Goal: Information Seeking & Learning: Learn about a topic

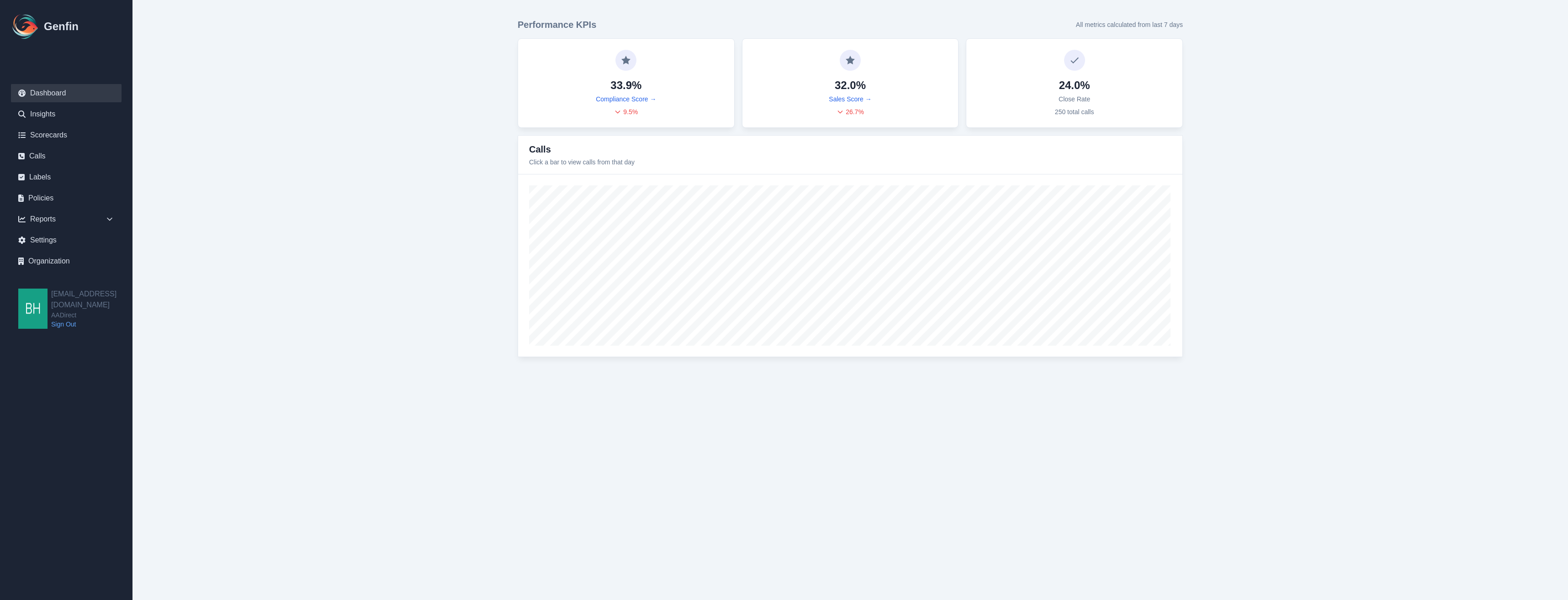
click at [841, 113] on icon at bounding box center [840, 112] width 4 height 2
click at [847, 97] on link "Sales Score →" at bounding box center [850, 99] width 43 height 9
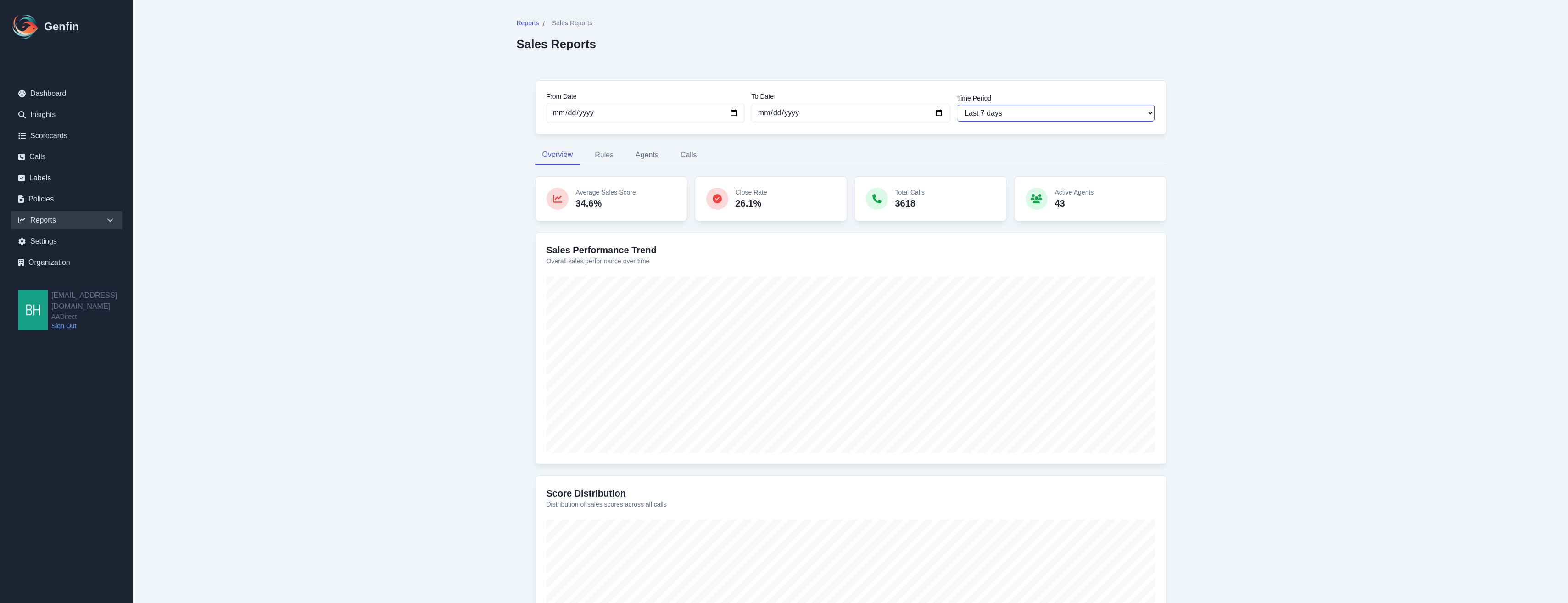
click at [1152, 120] on select "Last 7 days Last 14 days Last 30 days Last 90 days Last 180 days Last 365 days …" at bounding box center [1056, 113] width 198 height 17
select select "custom"
click at [957, 105] on select "Last 7 days Last 14 days Last 30 days Last 90 days Last 180 days Last 365 days …" at bounding box center [1056, 113] width 198 height 17
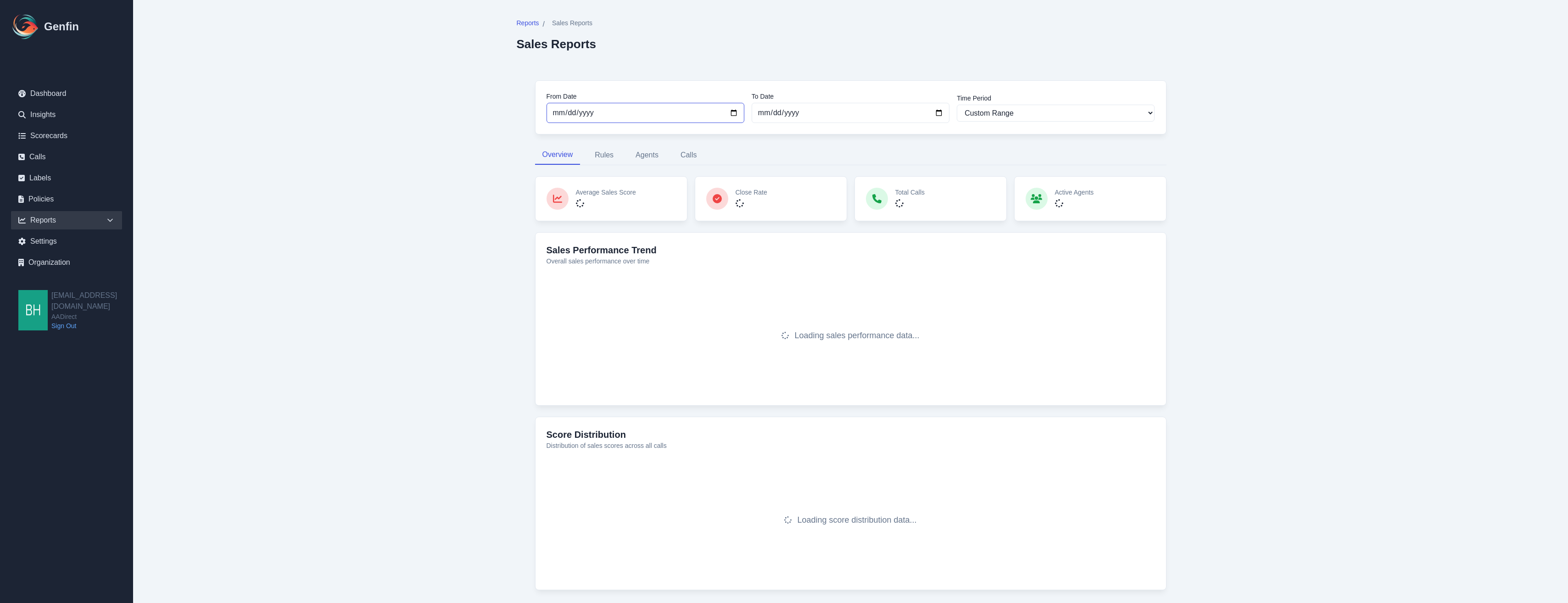
click at [732, 109] on input "2025-09-17" at bounding box center [646, 113] width 198 height 20
type input "2025-09-01"
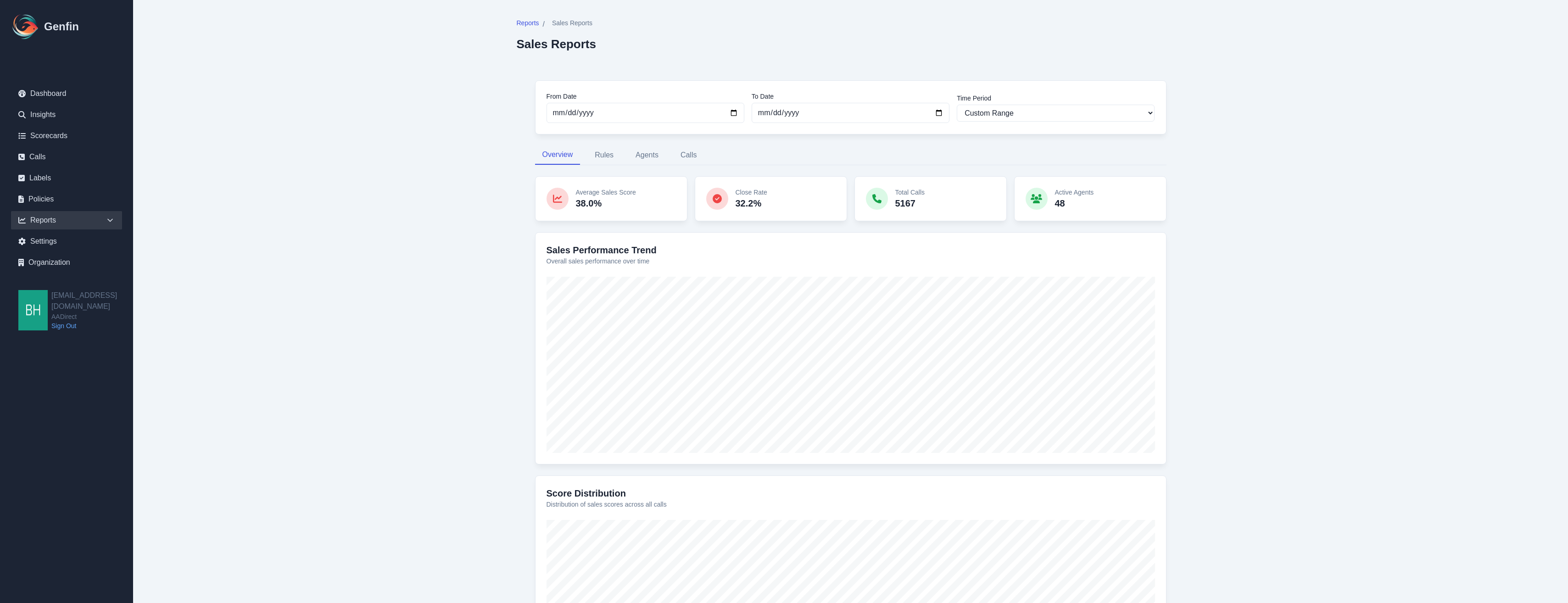
click at [1271, 163] on main "Reports / Sales Reports Sales Reports From Date 2025-09-01 To Date 2025-09-24 T…" at bounding box center [850, 377] width 1435 height 755
click at [50, 115] on link "Insights" at bounding box center [67, 115] width 111 height 18
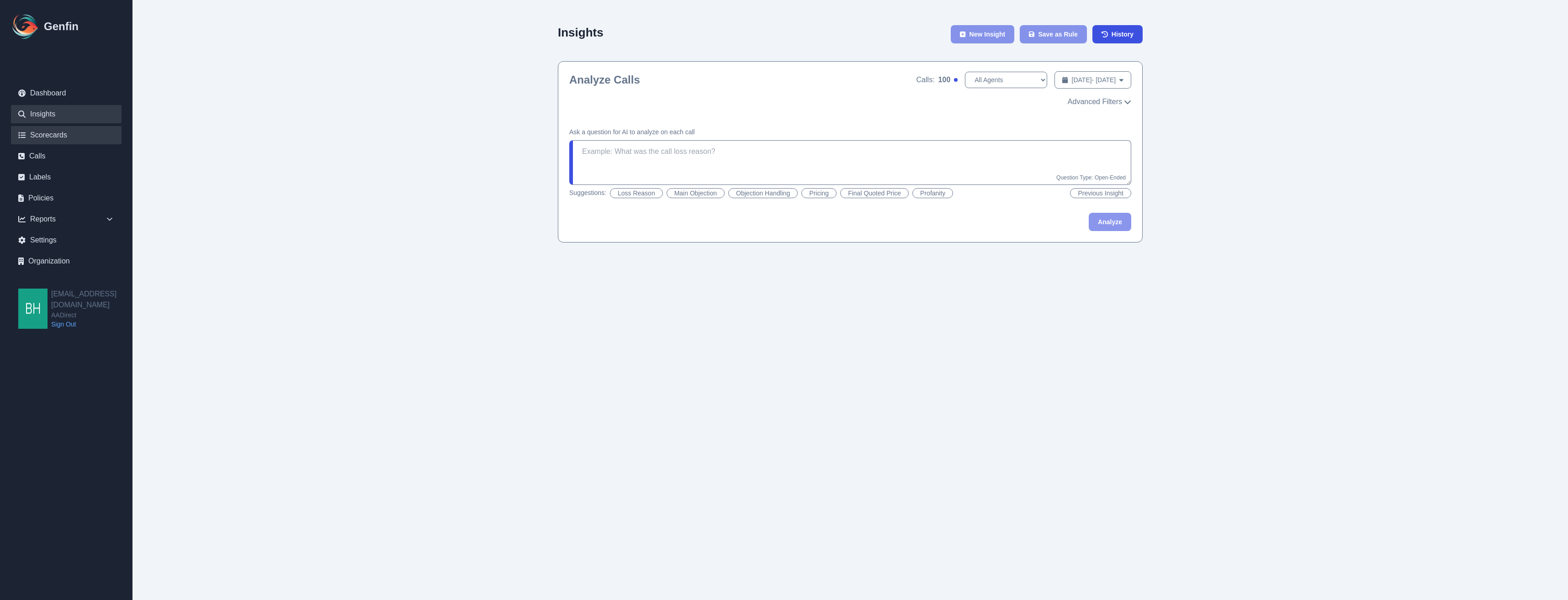
click at [49, 138] on link "Scorecards" at bounding box center [66, 135] width 111 height 18
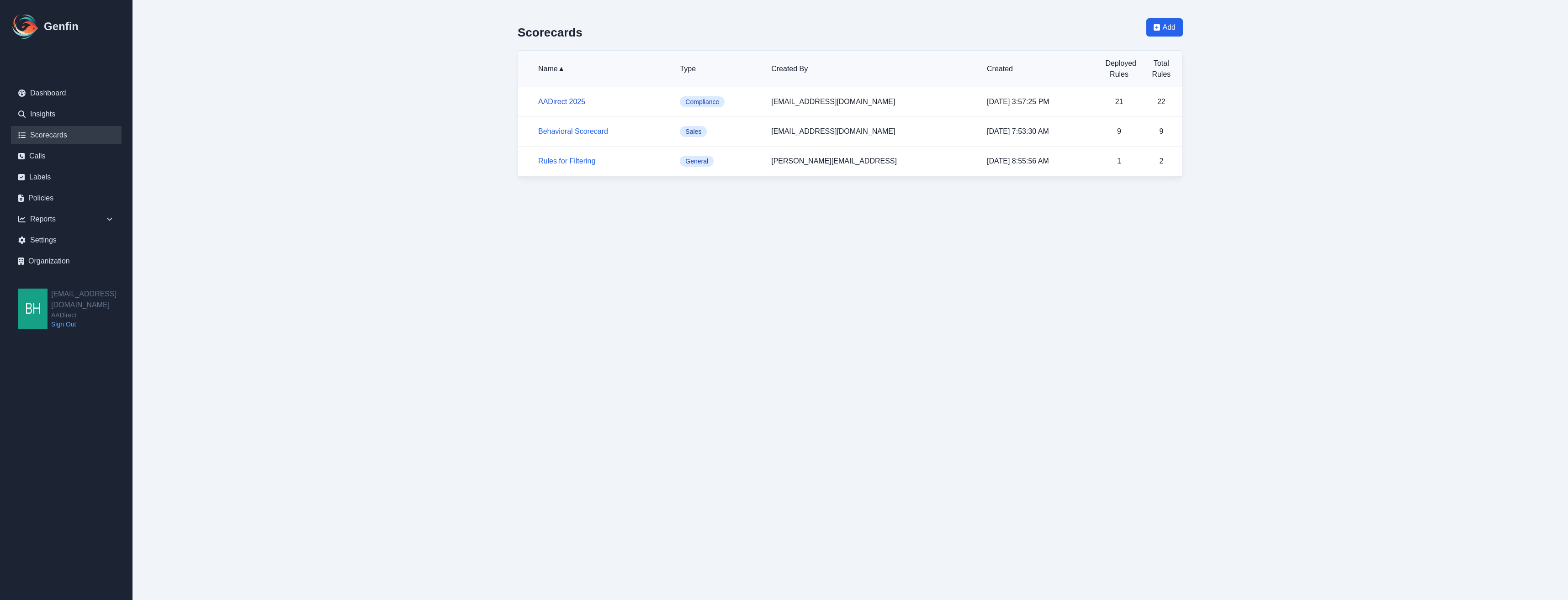
click at [554, 101] on link "AADirect 2025" at bounding box center [561, 102] width 47 height 8
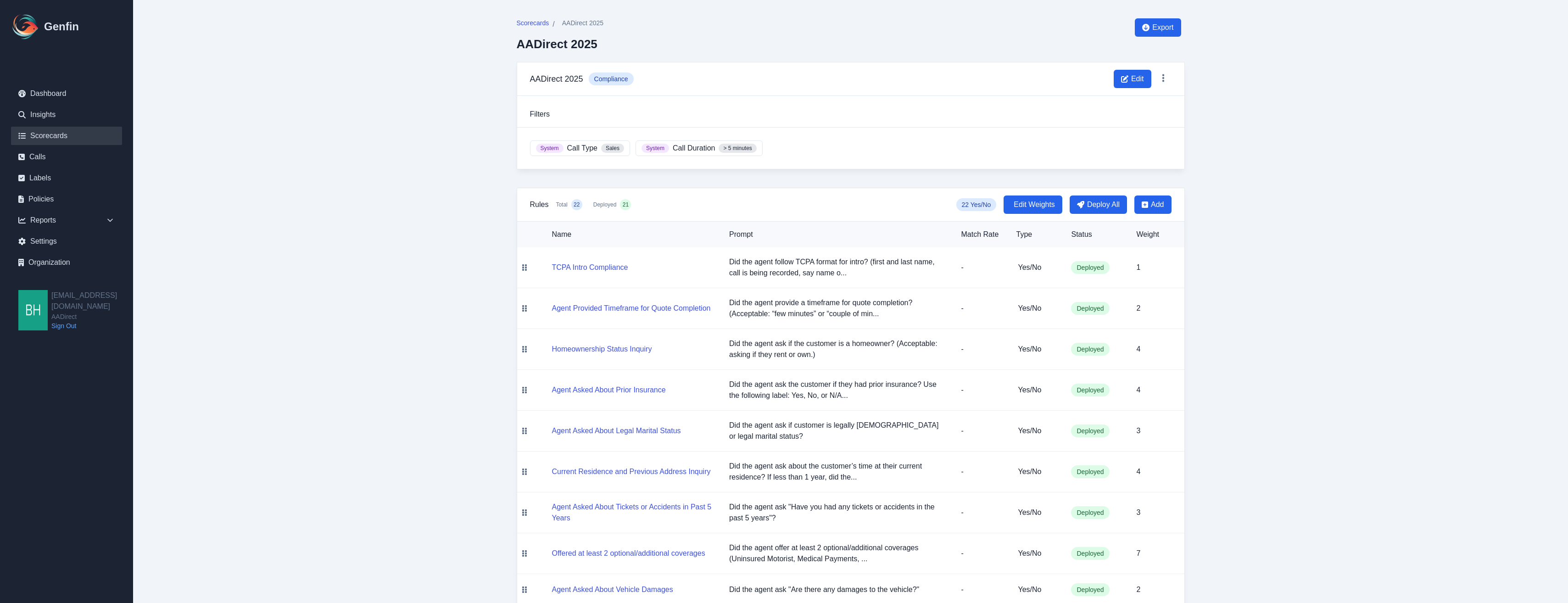
click at [54, 134] on link "Scorecards" at bounding box center [67, 136] width 111 height 18
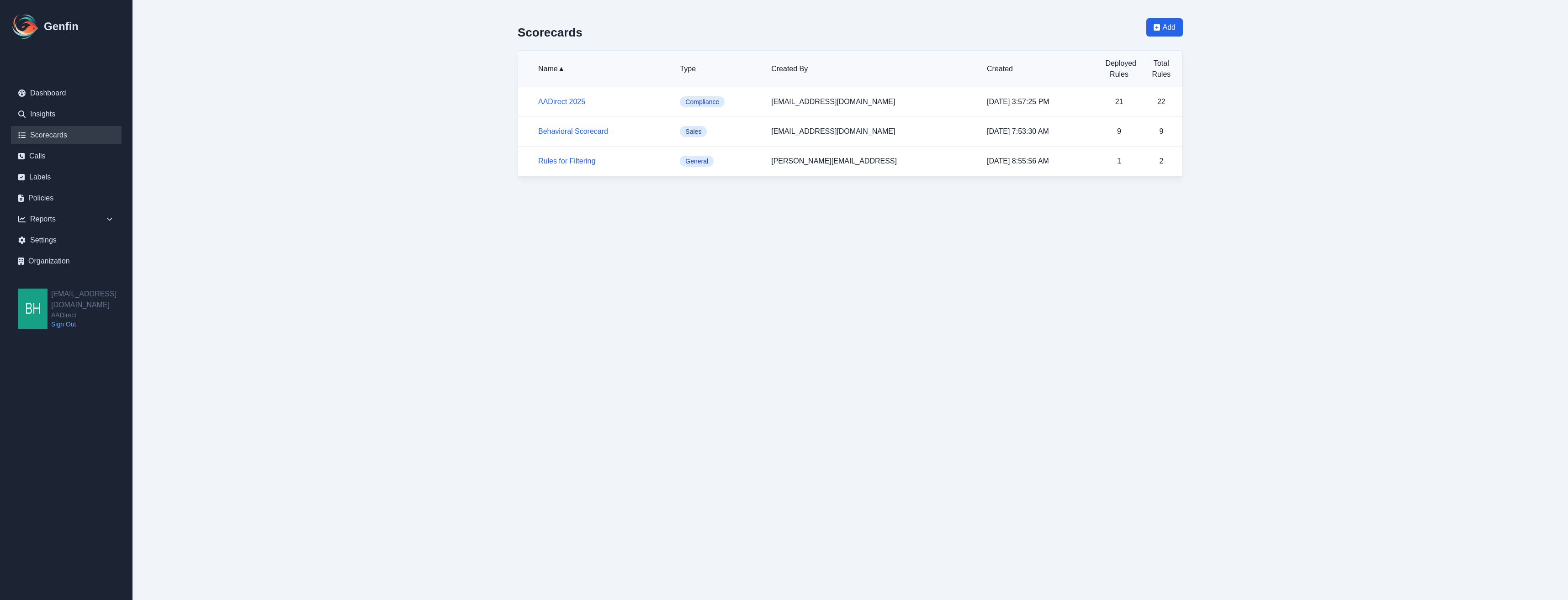
click at [551, 97] on h5 "AADirect 2025" at bounding box center [601, 102] width 127 height 11
click at [545, 134] on link "Behavioral Scorecard" at bounding box center [573, 131] width 70 height 8
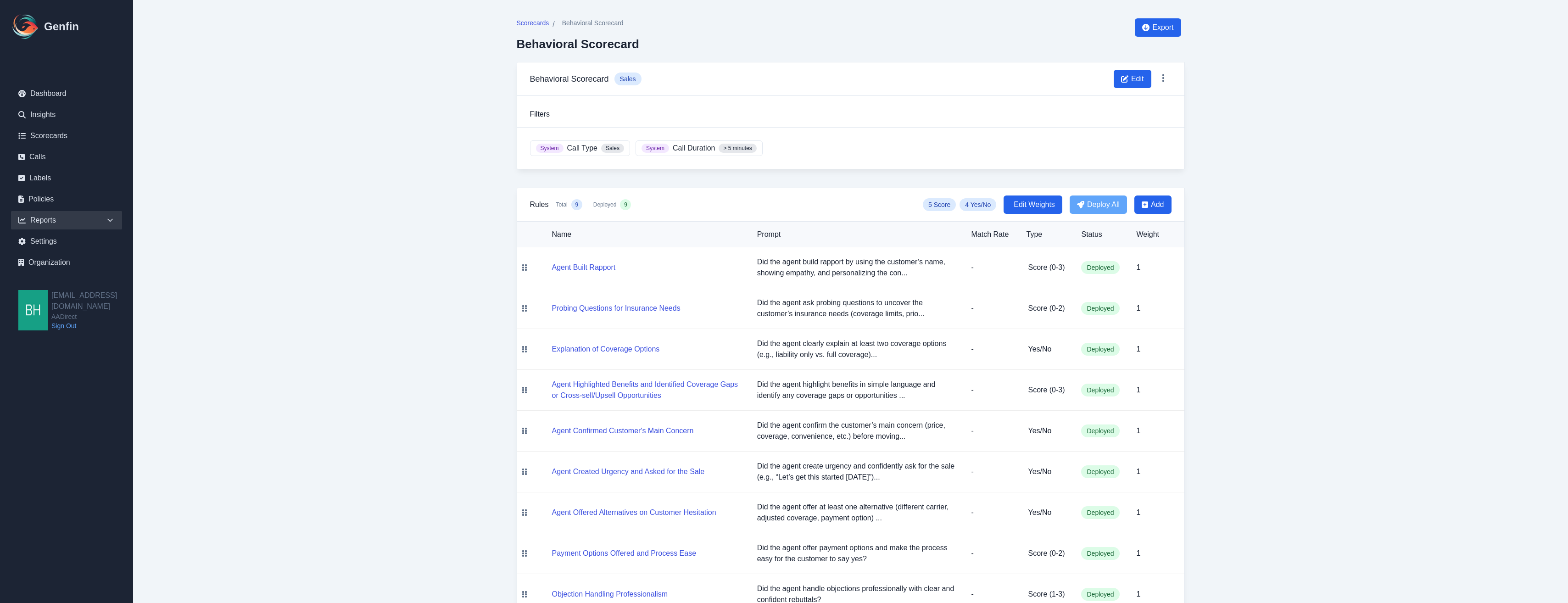
click at [38, 221] on div "Reports" at bounding box center [67, 220] width 111 height 18
click at [40, 242] on link "Sales" at bounding box center [72, 242] width 100 height 11
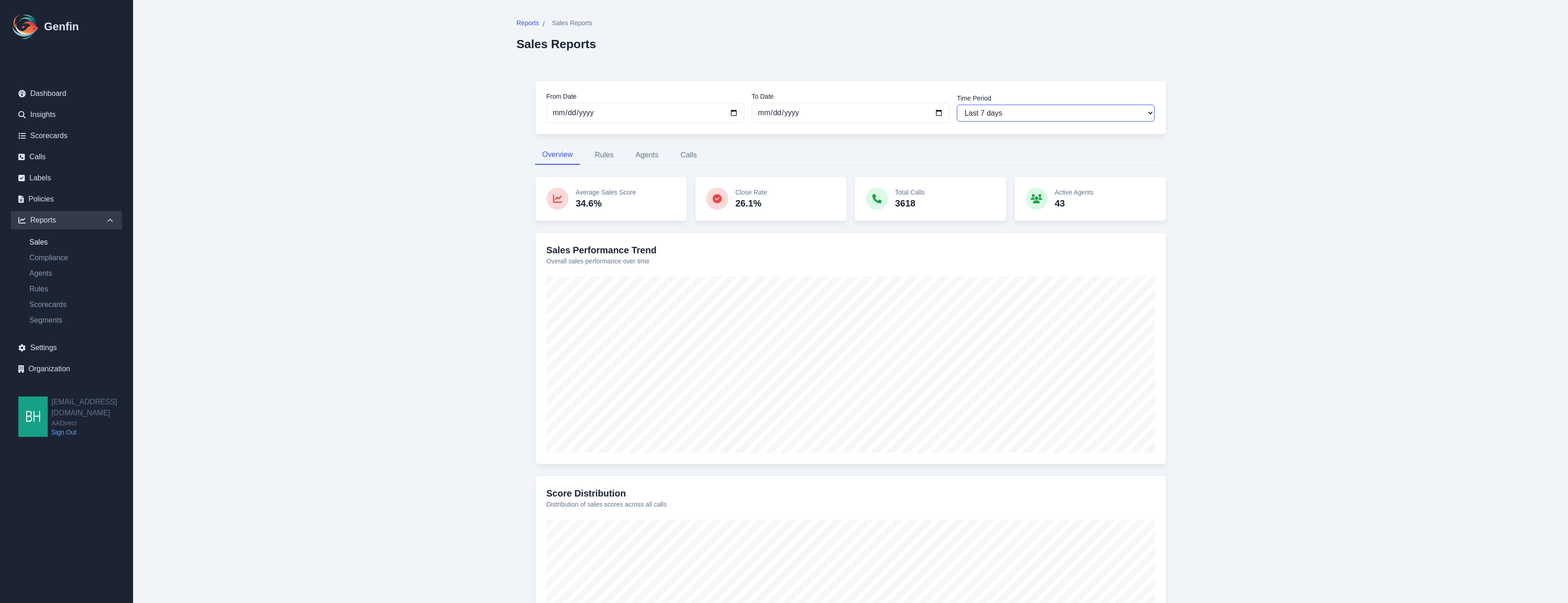
click at [1149, 115] on select "Last 7 days Last 14 days Last 30 days Last 90 days Last 180 days Last 365 days …" at bounding box center [1056, 113] width 198 height 17
click at [731, 114] on input "2025-09-17" at bounding box center [646, 113] width 198 height 20
type input "2025-09-01"
select select "custom"
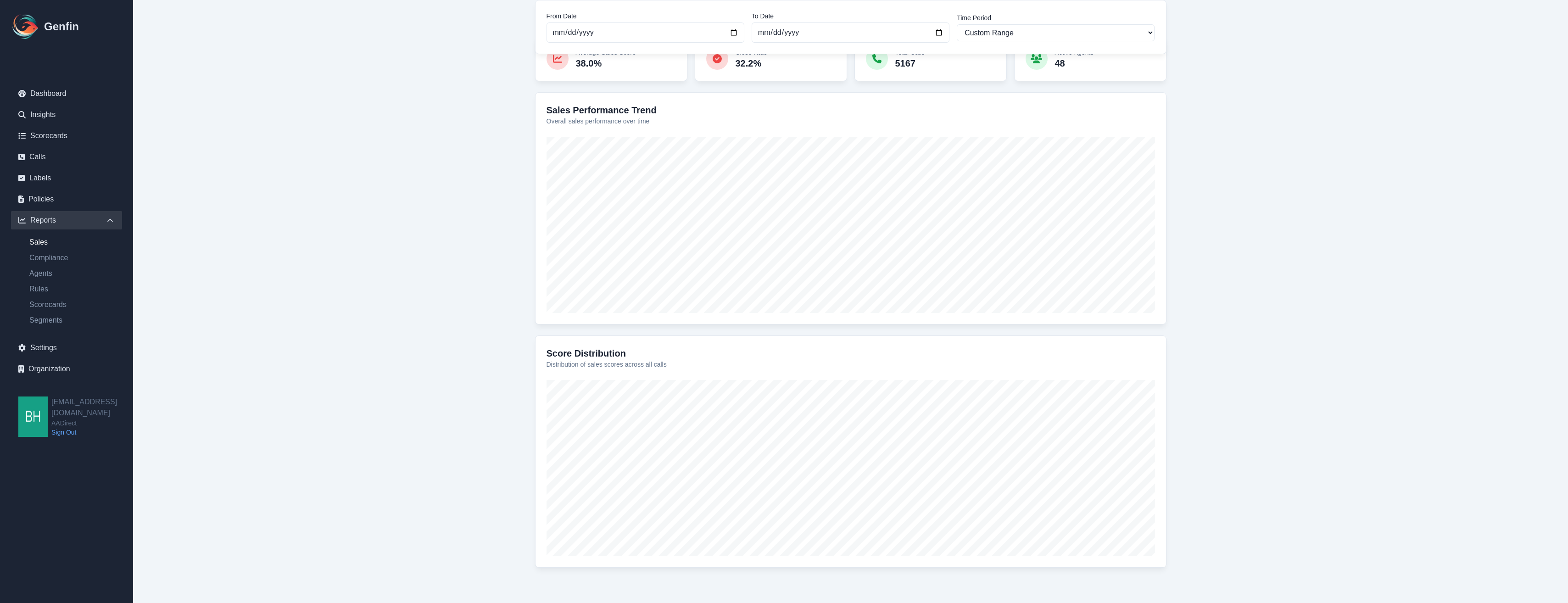
scroll to position [152, 0]
click at [51, 261] on link "Compliance" at bounding box center [72, 258] width 100 height 11
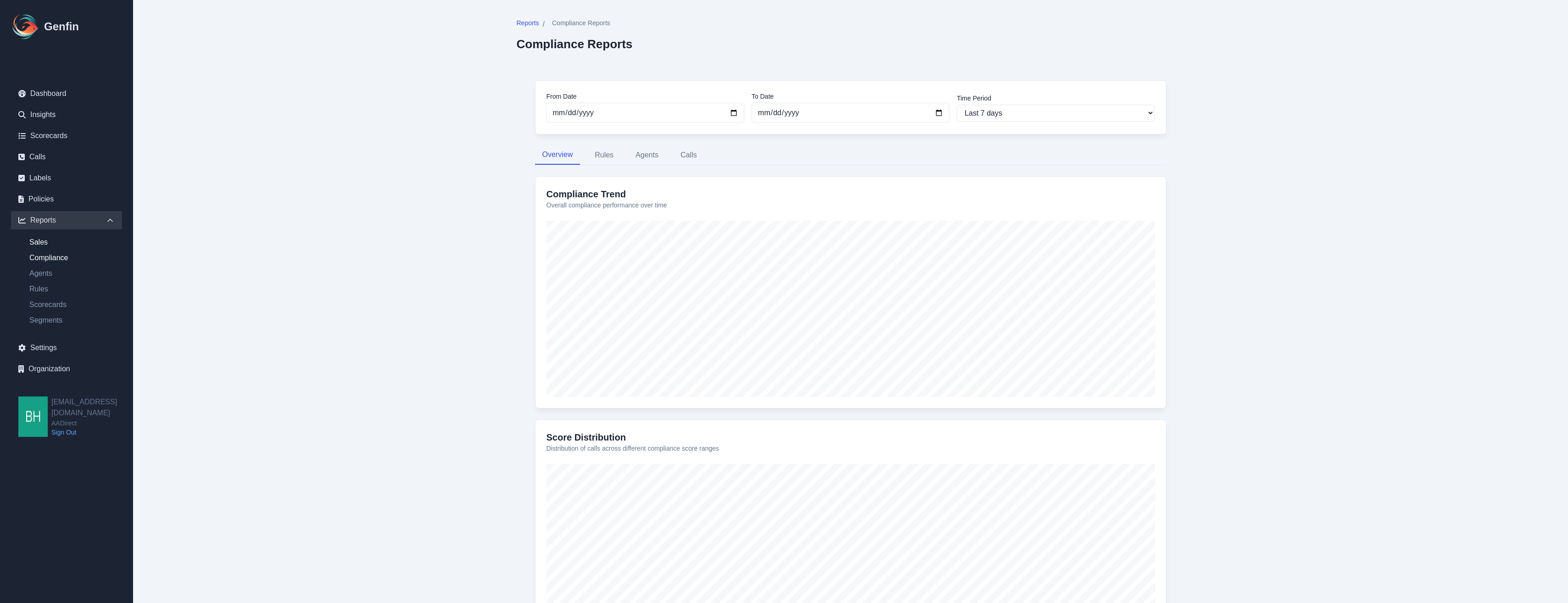
click at [43, 241] on link "Sales" at bounding box center [72, 242] width 100 height 11
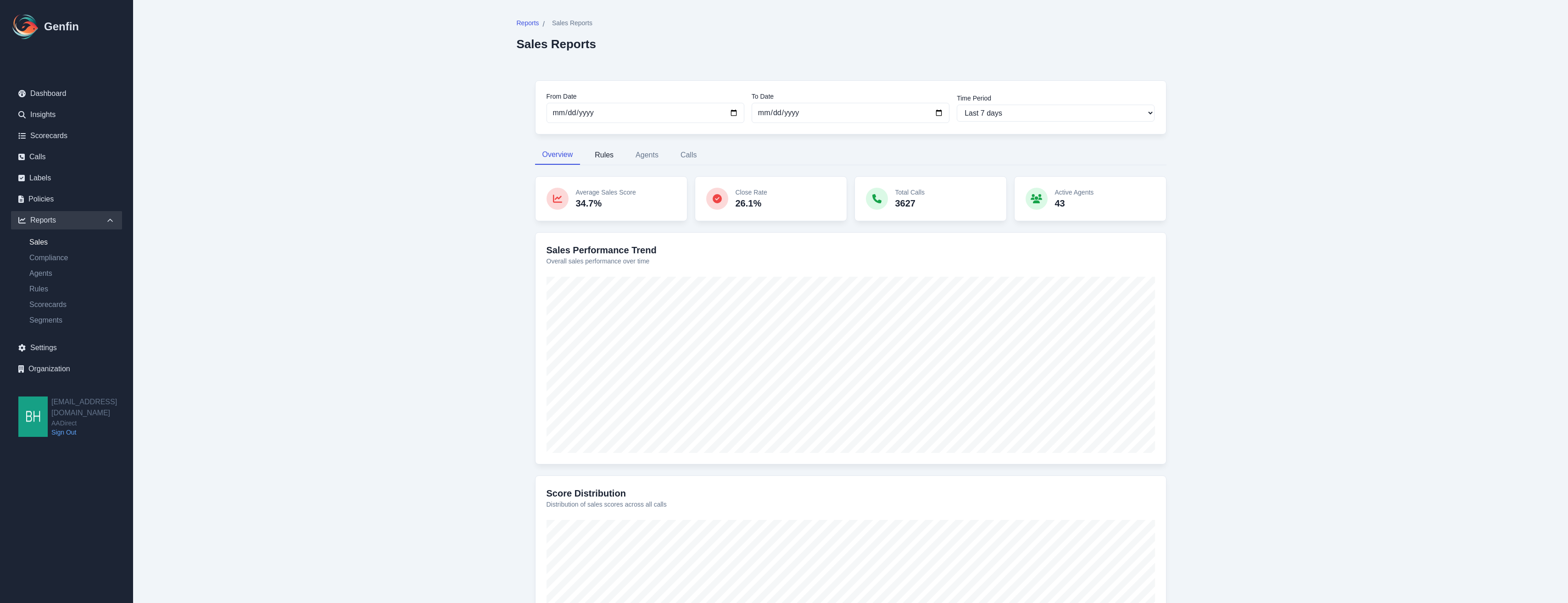
click at [606, 154] on button "Rules" at bounding box center [604, 155] width 34 height 20
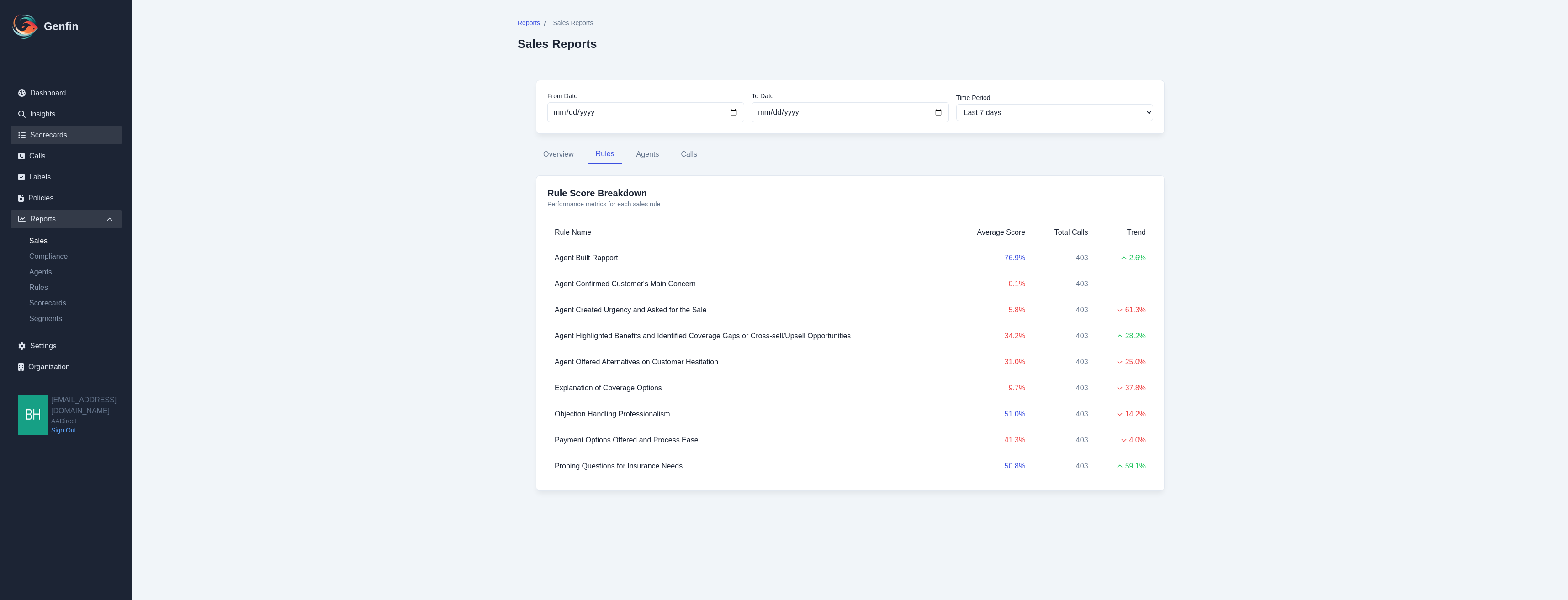
click at [41, 136] on link "Scorecards" at bounding box center [66, 135] width 111 height 18
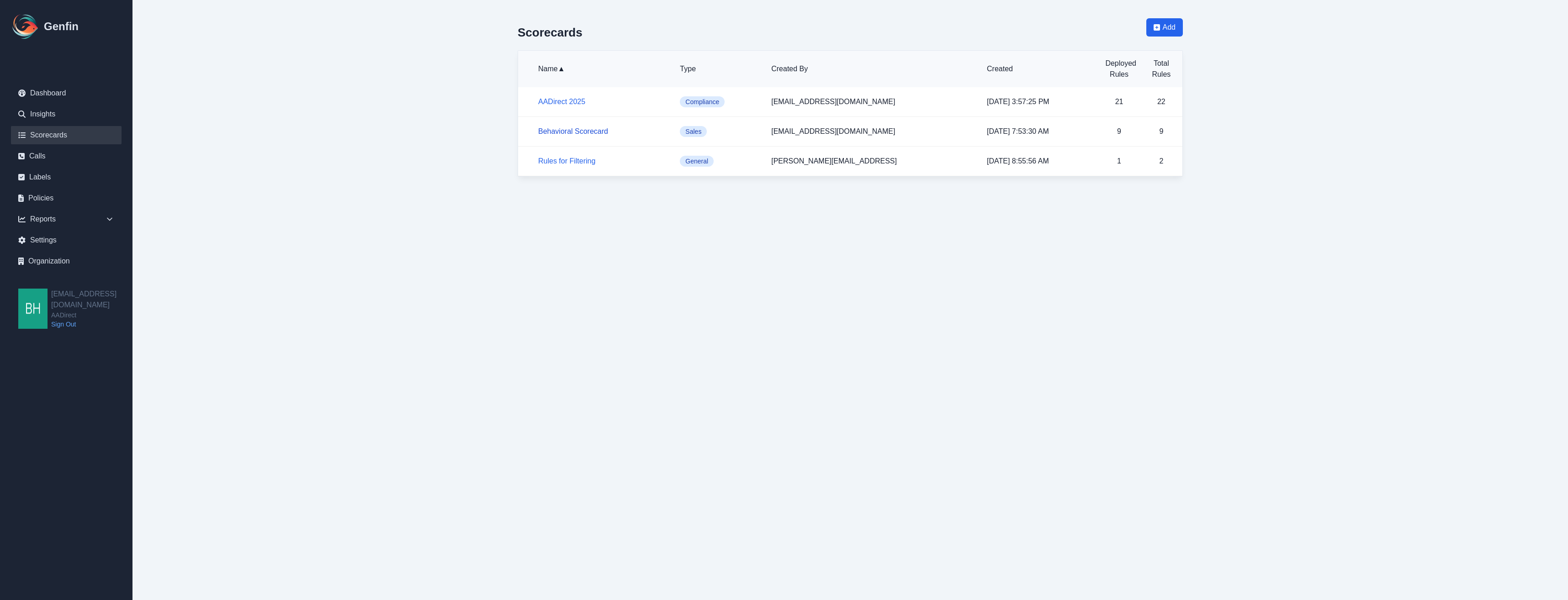
click at [572, 130] on link "Behavioral Scorecard" at bounding box center [573, 131] width 70 height 8
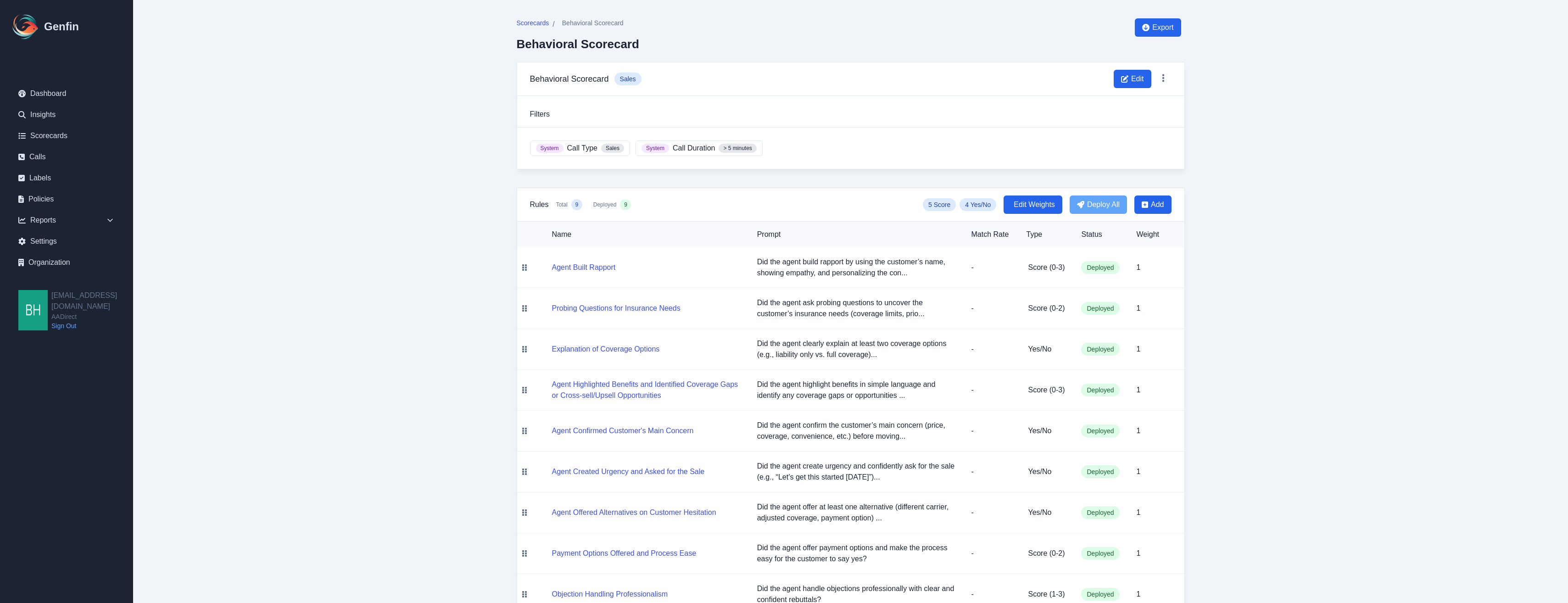
scroll to position [32, 0]
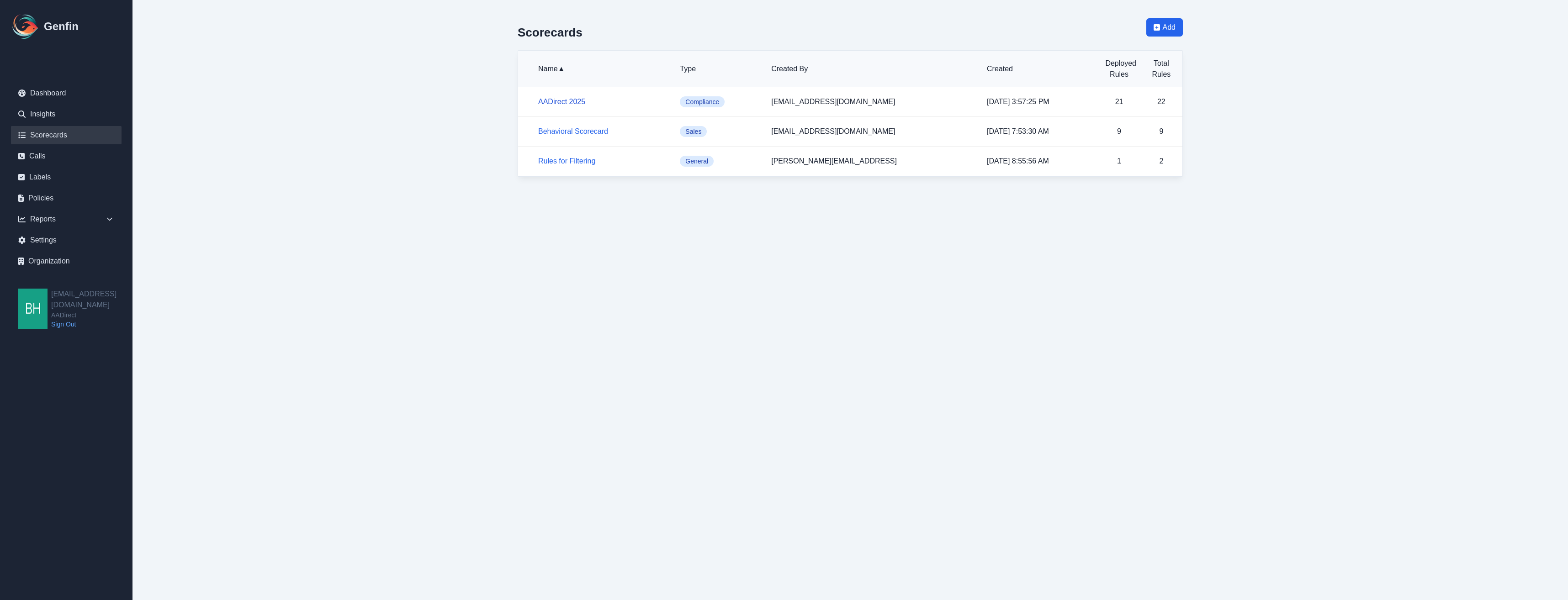
click at [570, 102] on link "AADirect 2025" at bounding box center [561, 102] width 47 height 8
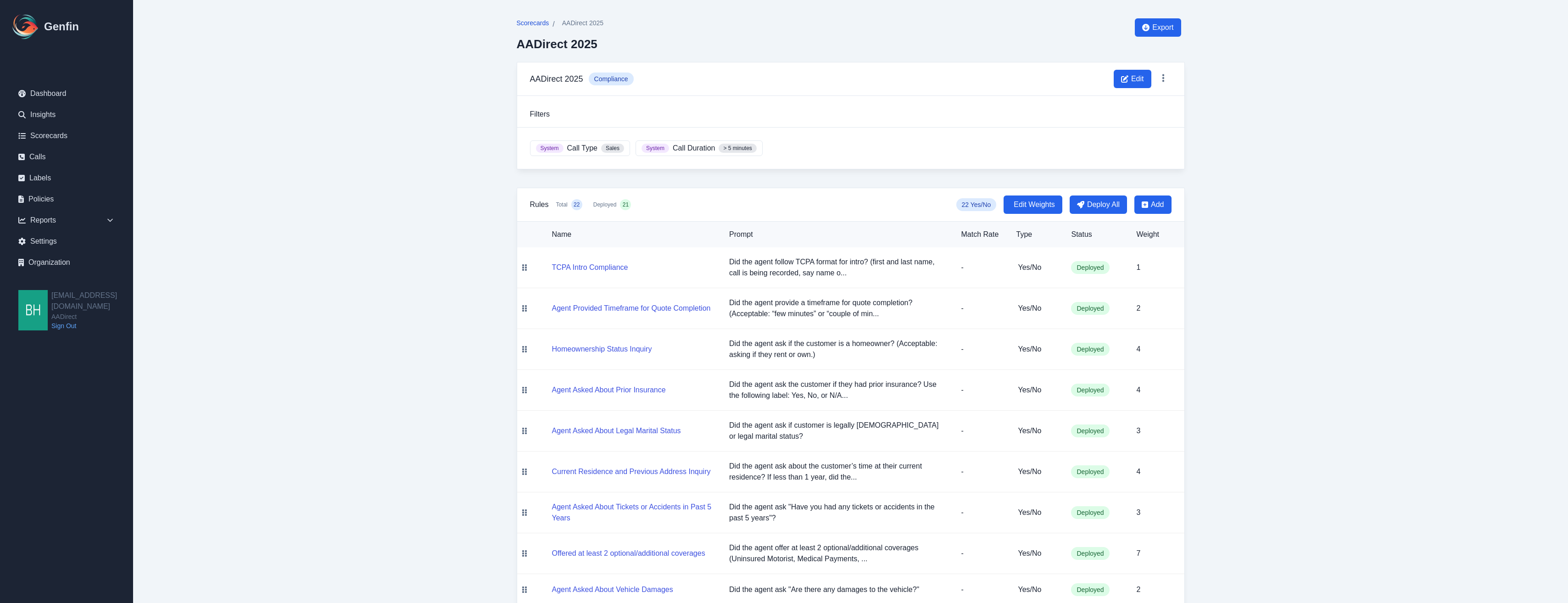
click at [533, 23] on span "Scorecards" at bounding box center [532, 23] width 32 height 9
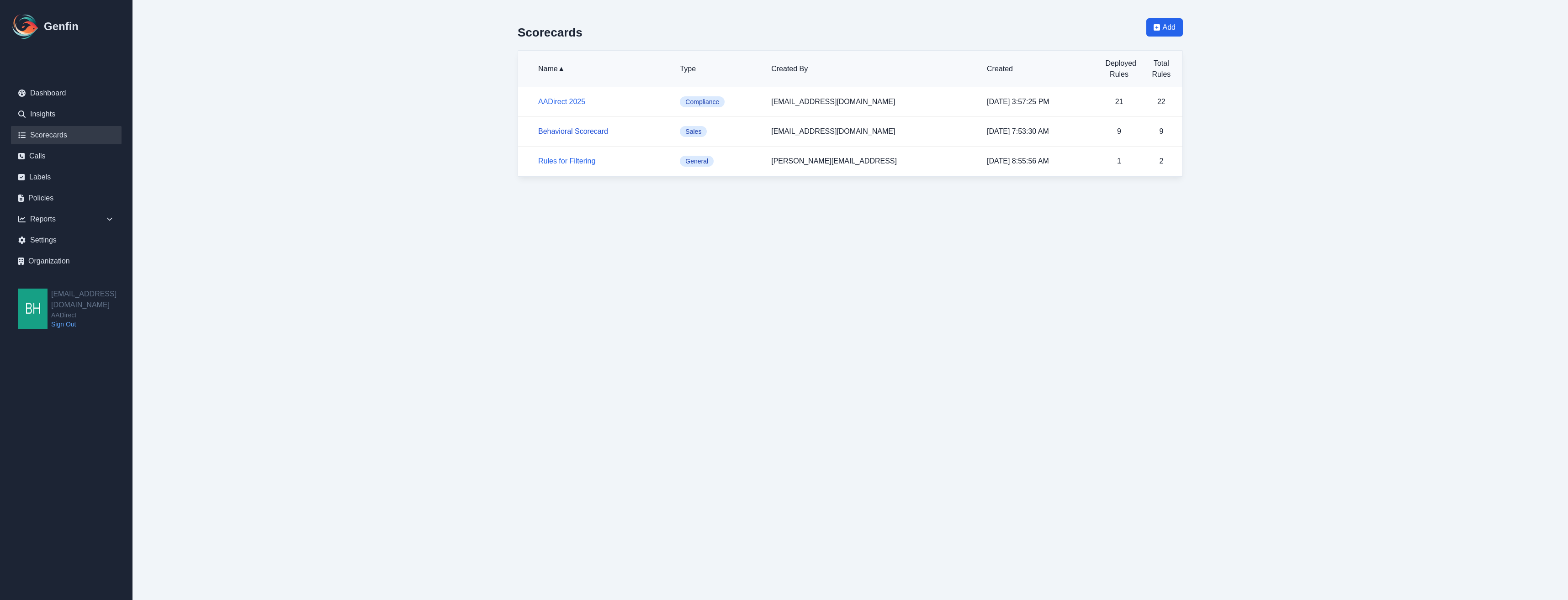
click at [561, 131] on link "Behavioral Scorecard" at bounding box center [573, 131] width 70 height 8
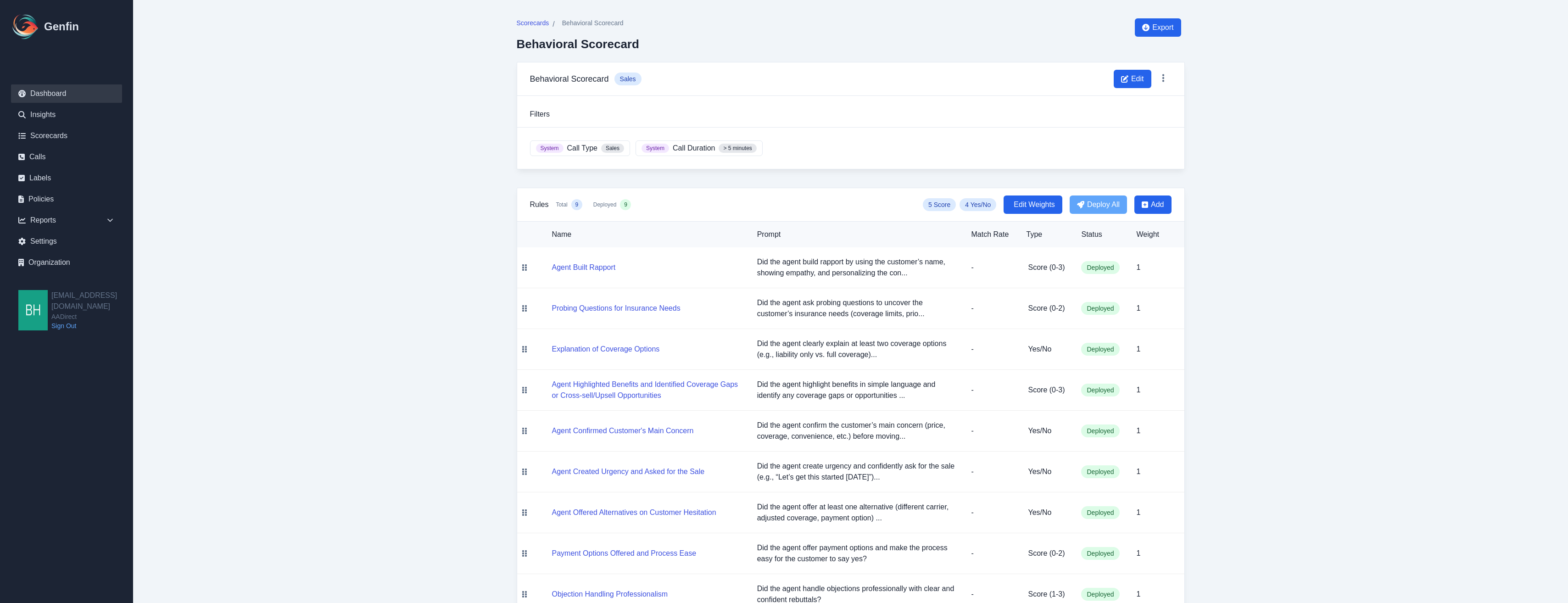
click at [49, 93] on link "Dashboard" at bounding box center [67, 94] width 111 height 18
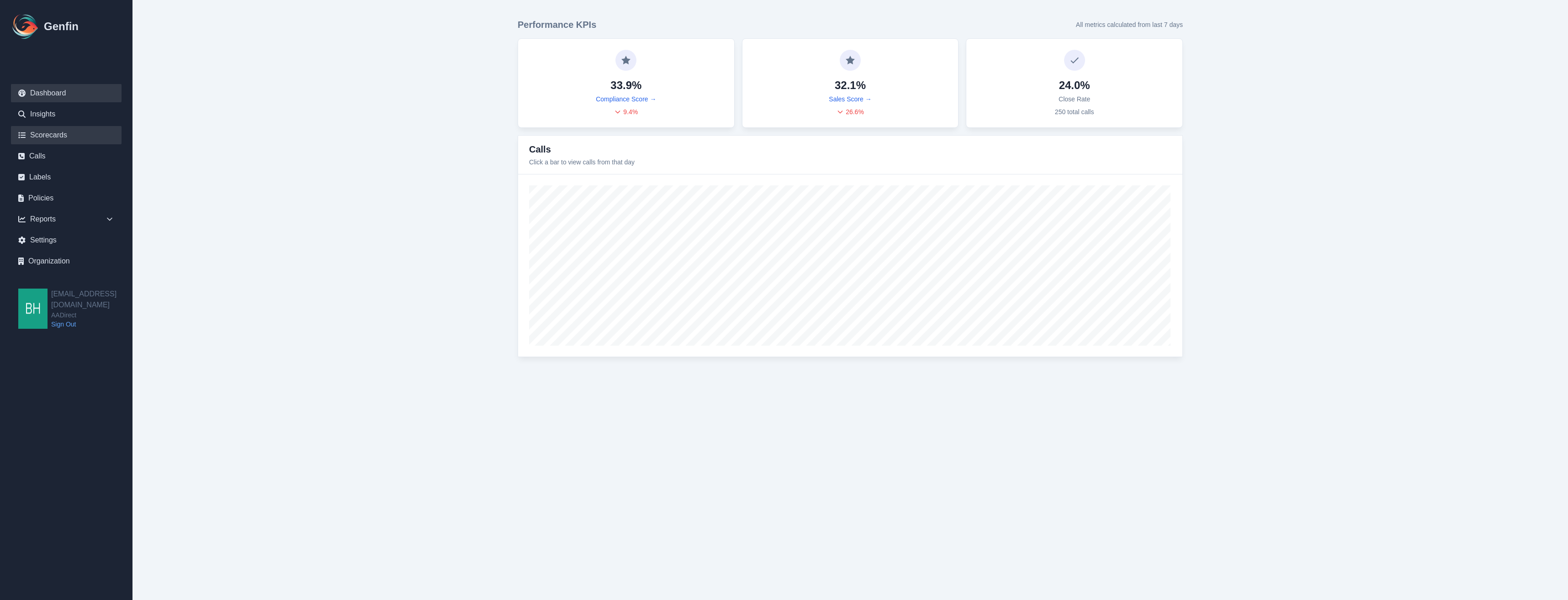
click at [49, 133] on link "Scorecards" at bounding box center [66, 135] width 111 height 18
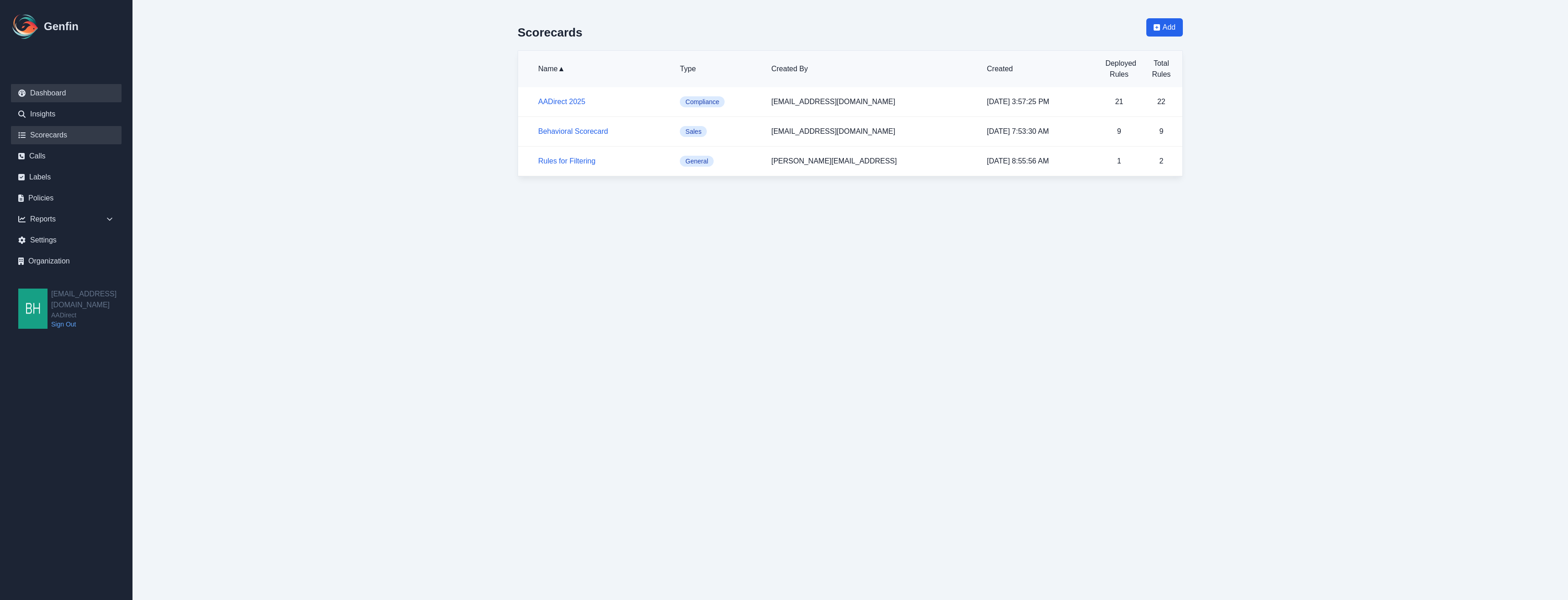
click at [32, 88] on link "Dashboard" at bounding box center [66, 93] width 111 height 18
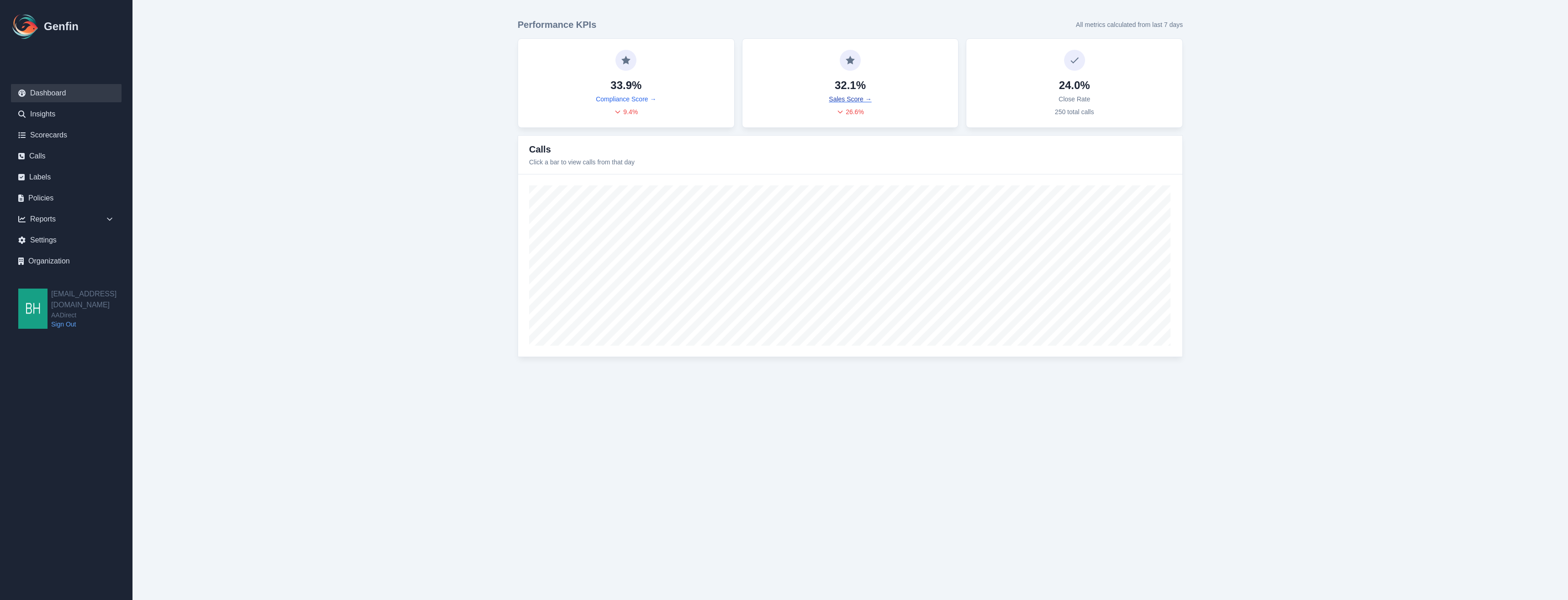
click at [840, 99] on link "Sales Score →" at bounding box center [850, 99] width 43 height 9
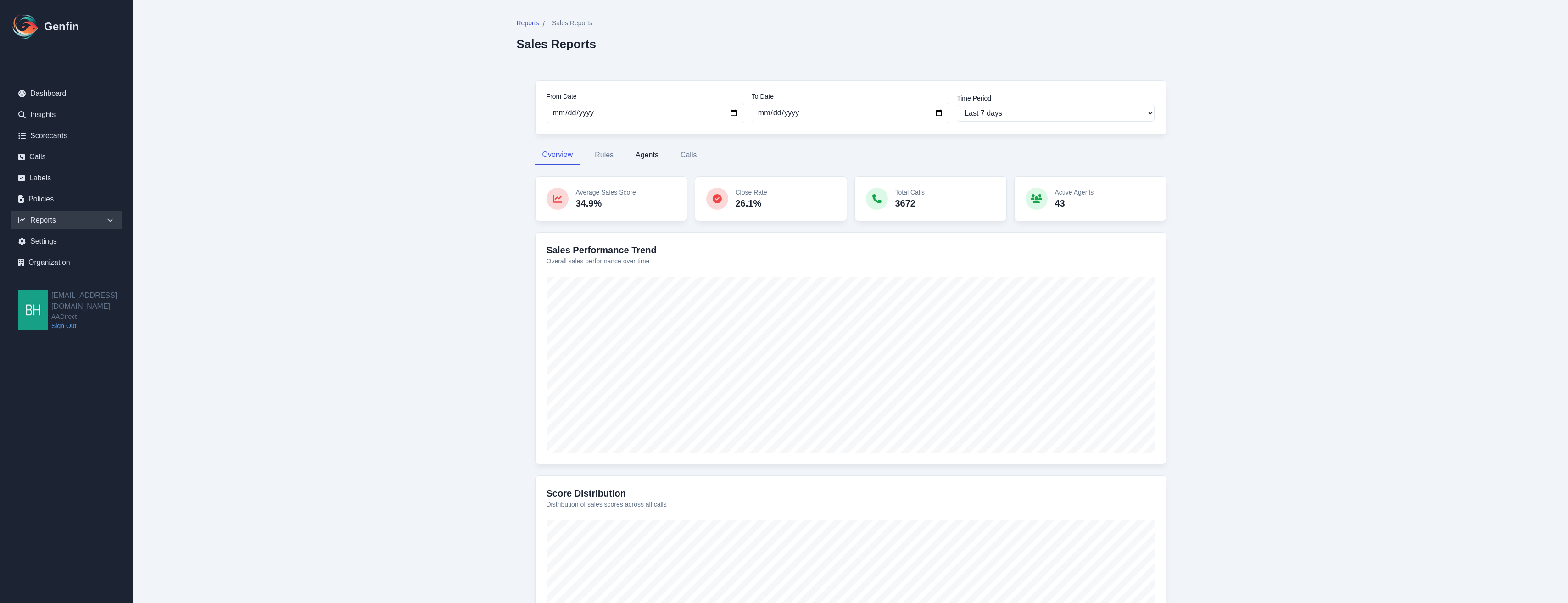
click at [639, 151] on button "Agents" at bounding box center [647, 155] width 38 height 20
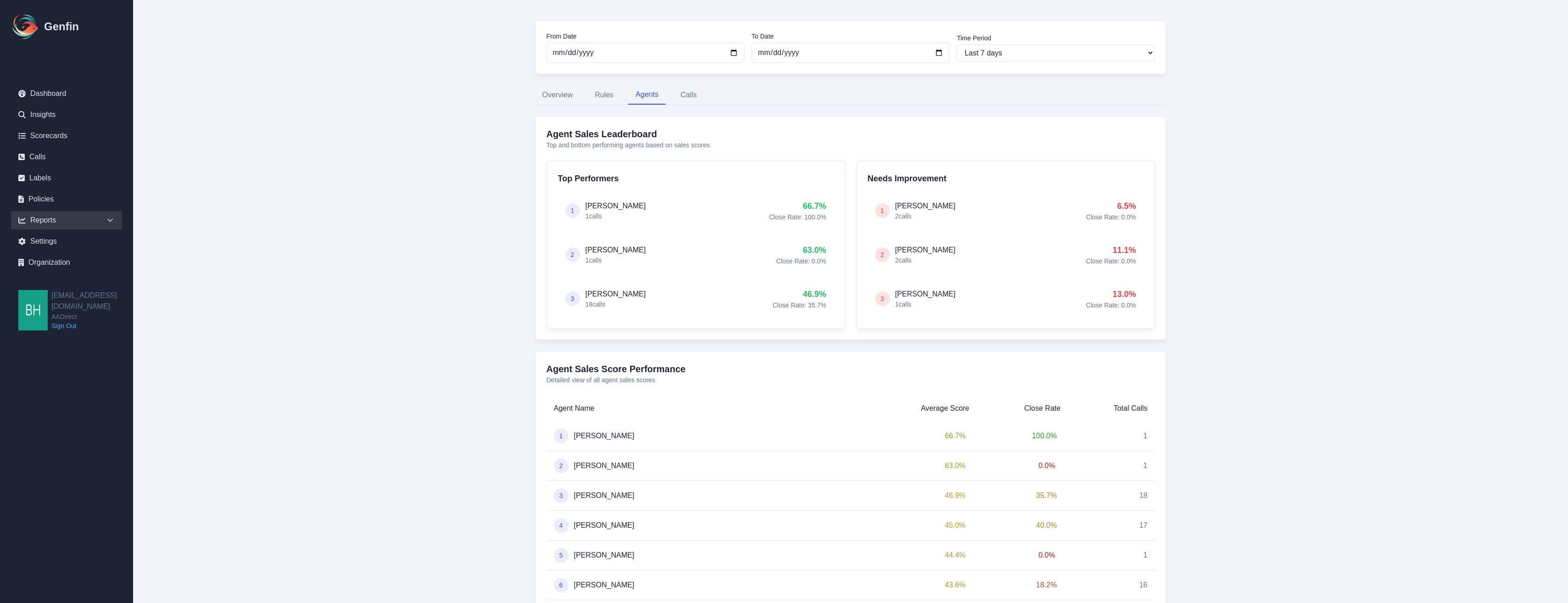
scroll to position [23, 0]
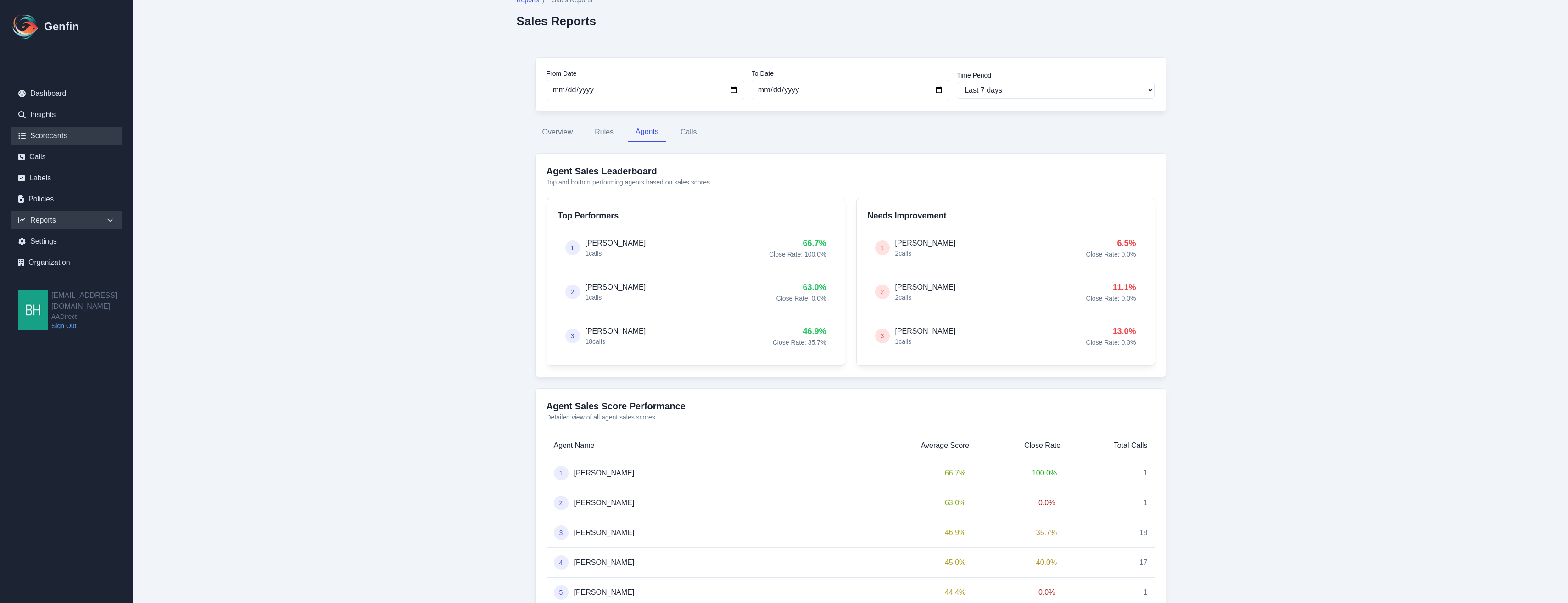
click at [35, 135] on link "Scorecards" at bounding box center [67, 136] width 111 height 18
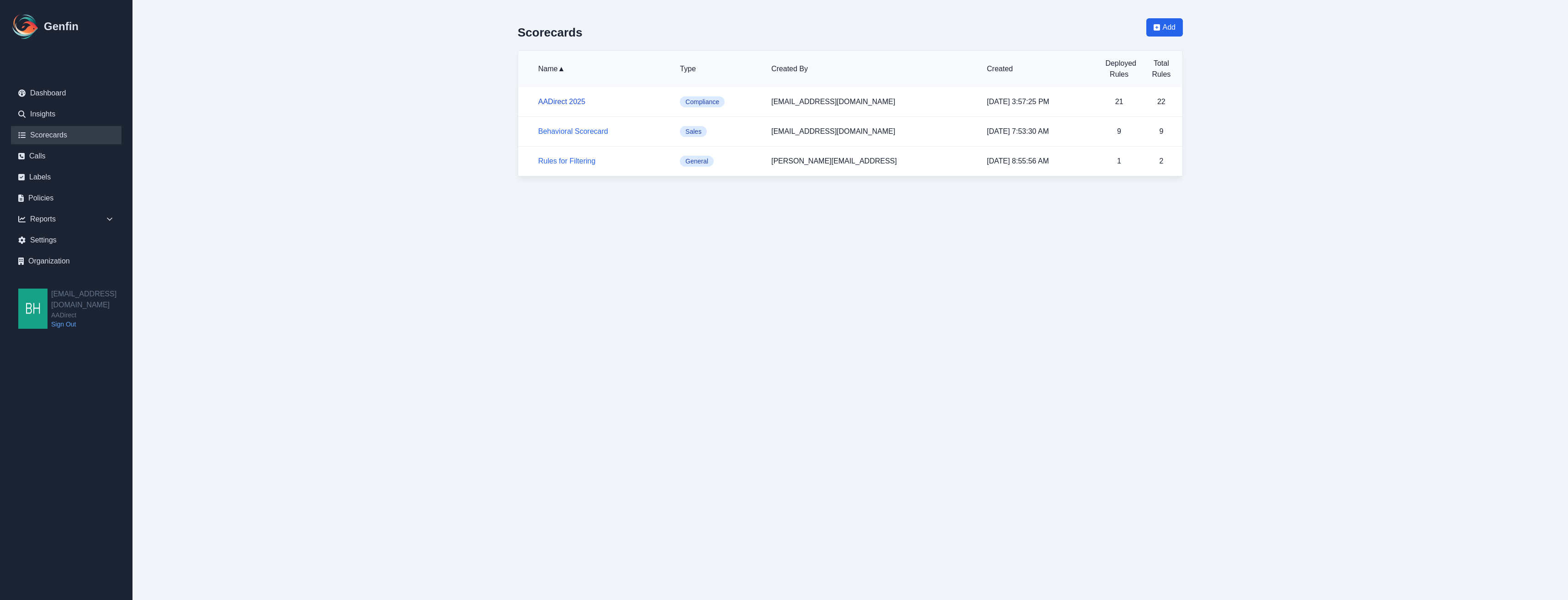
click at [559, 102] on link "AADirect 2025" at bounding box center [561, 102] width 47 height 8
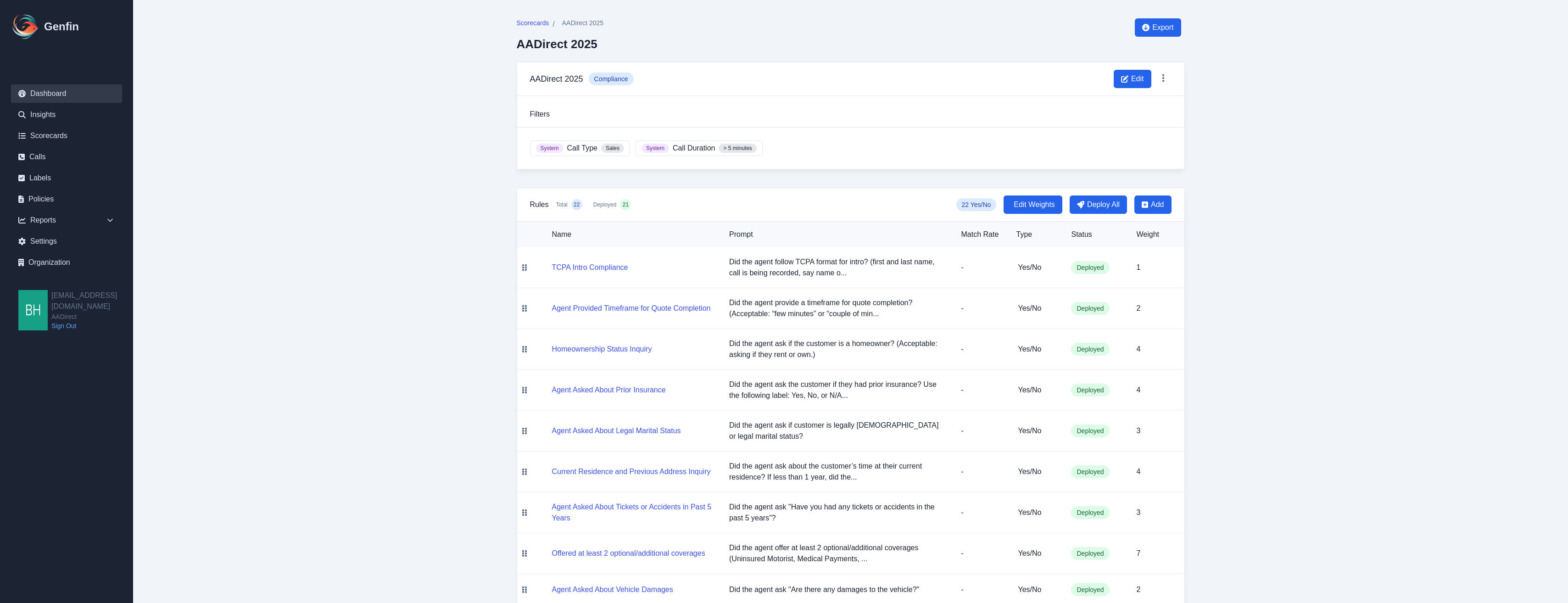
click at [47, 93] on link "Dashboard" at bounding box center [67, 94] width 111 height 18
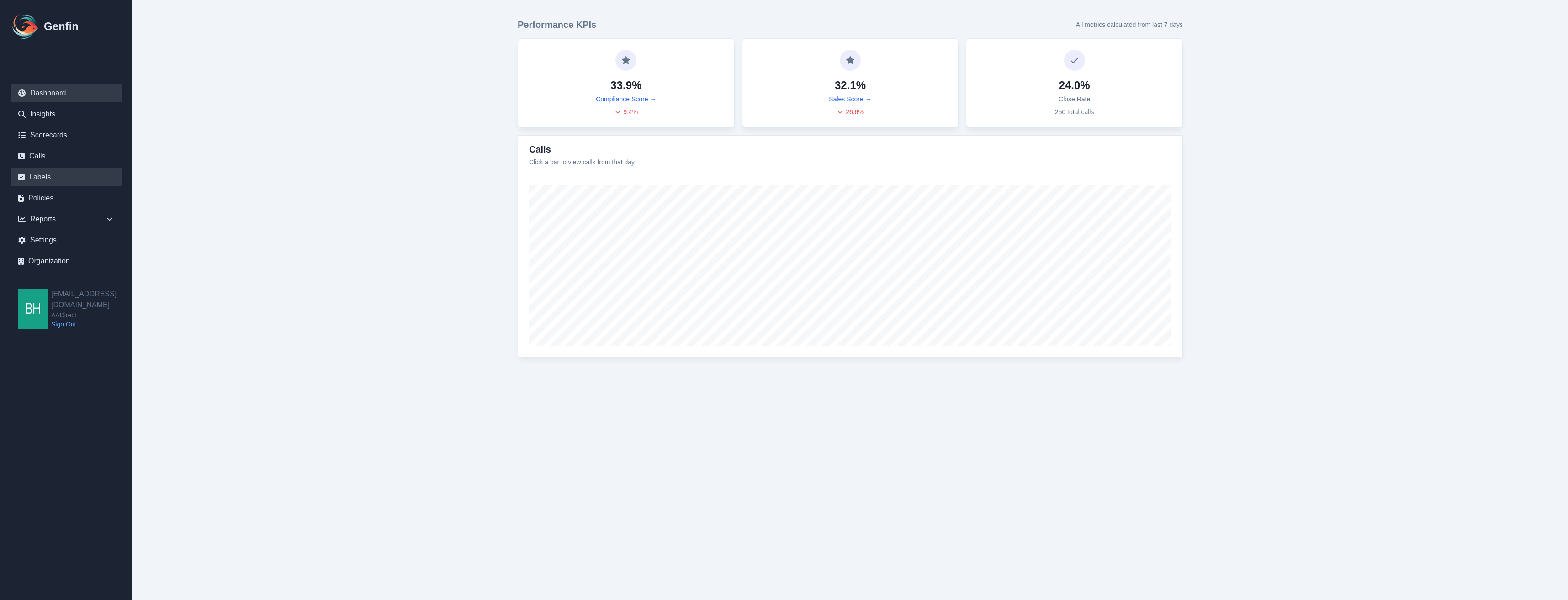
click at [30, 174] on link "Labels" at bounding box center [66, 177] width 111 height 18
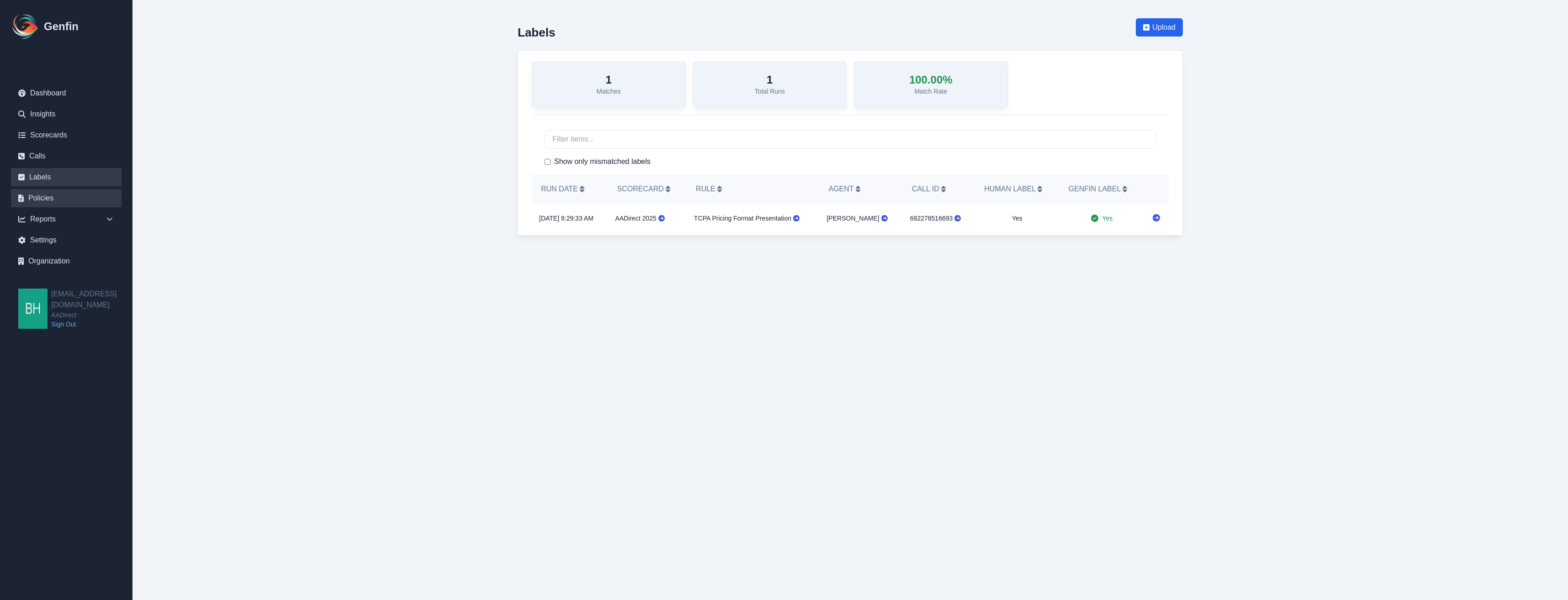
click at [36, 200] on link "Policies" at bounding box center [66, 198] width 111 height 18
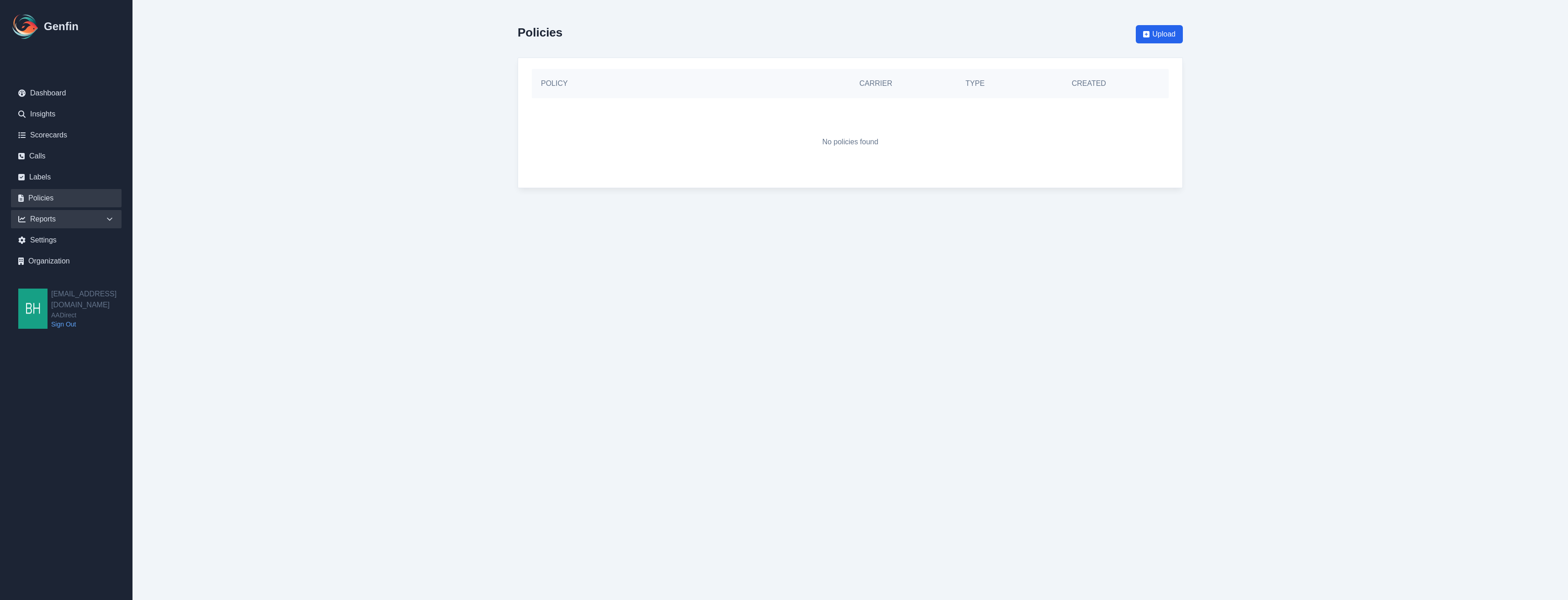
click at [43, 220] on div "Reports" at bounding box center [66, 219] width 111 height 18
click at [52, 319] on link "Segments" at bounding box center [72, 319] width 100 height 11
select select "14"
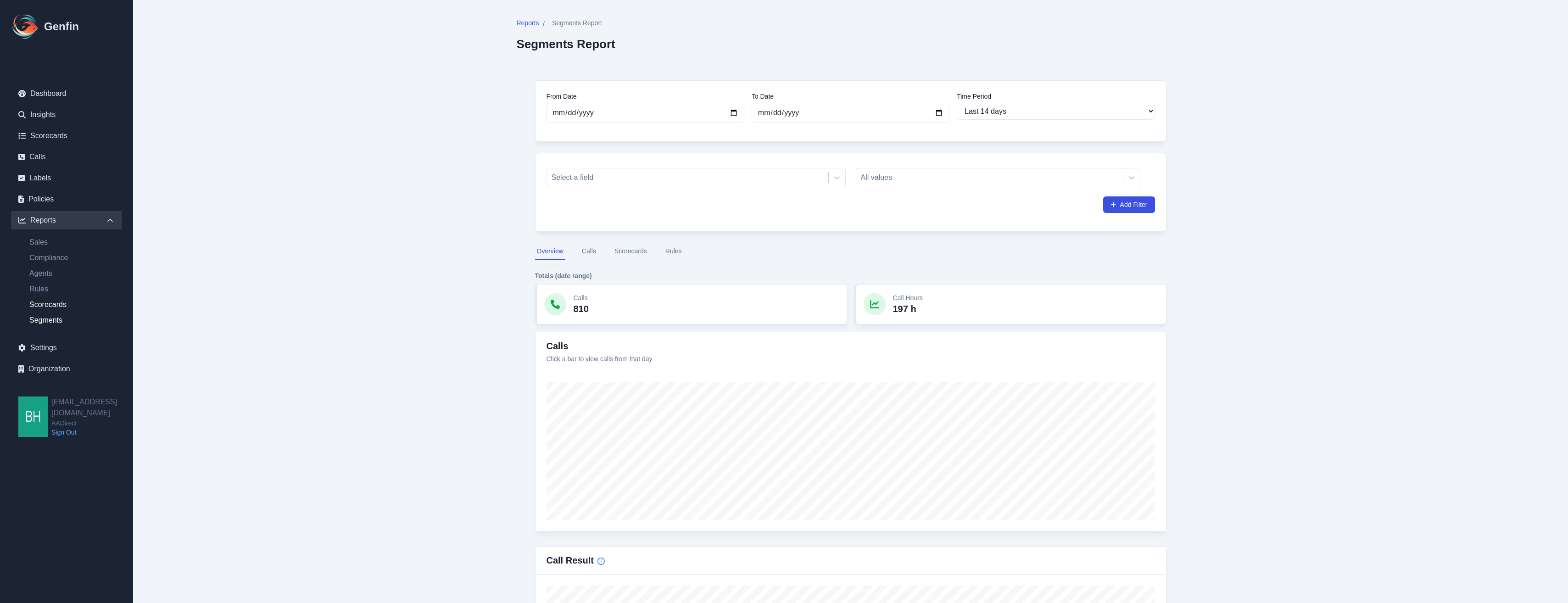
click at [35, 305] on link "Scorecards" at bounding box center [72, 305] width 100 height 11
select select "14"
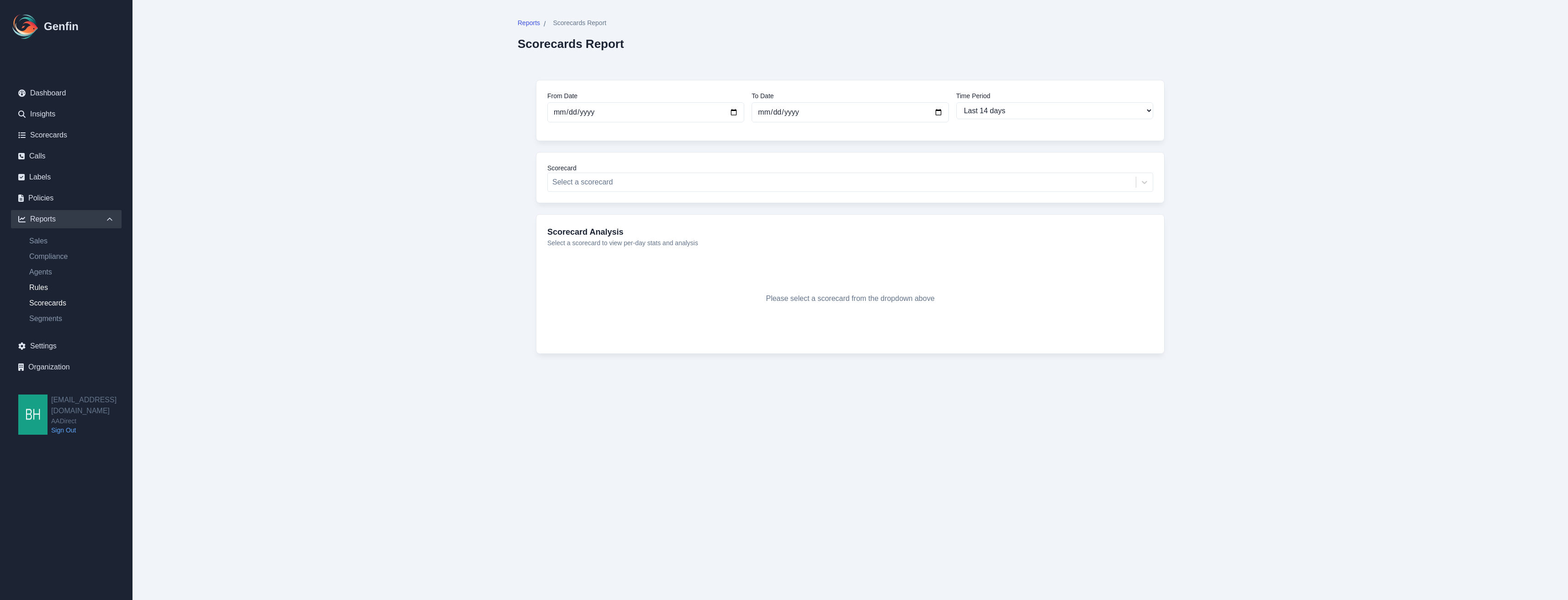
click at [41, 286] on link "Rules" at bounding box center [72, 288] width 100 height 11
select select "14"
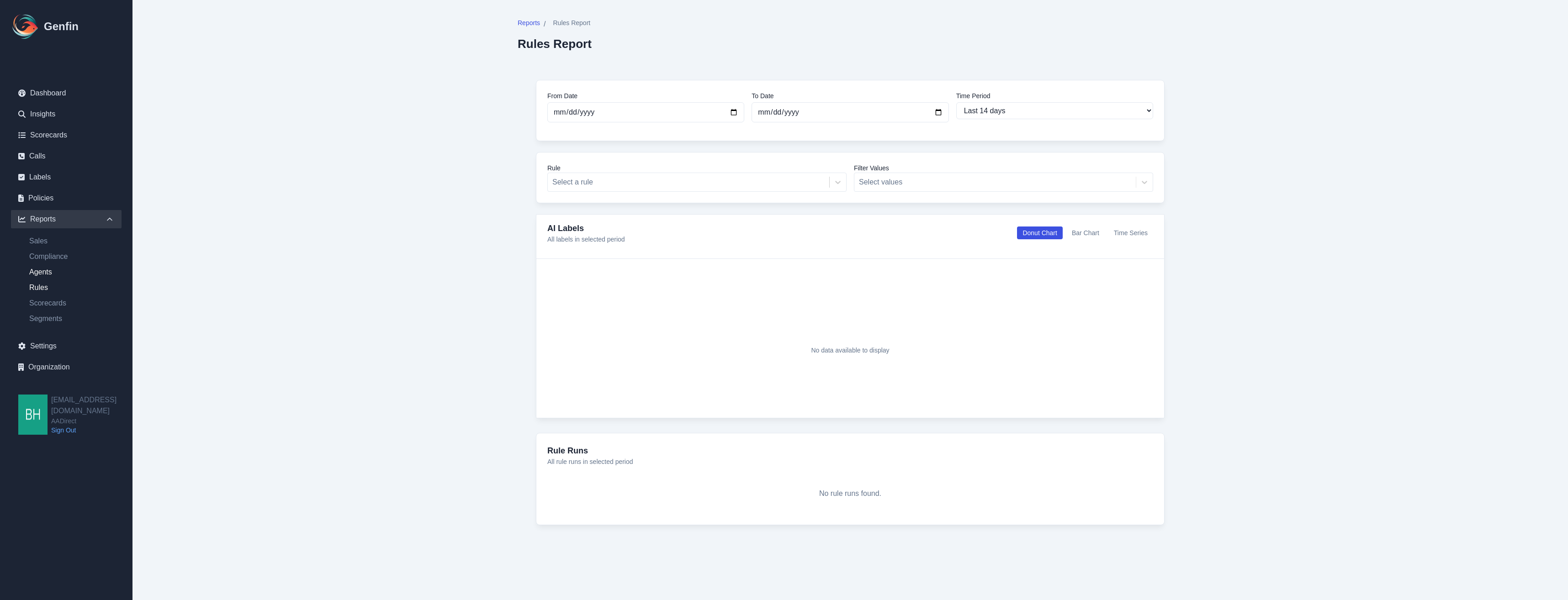
click at [45, 273] on link "Agents" at bounding box center [72, 272] width 100 height 11
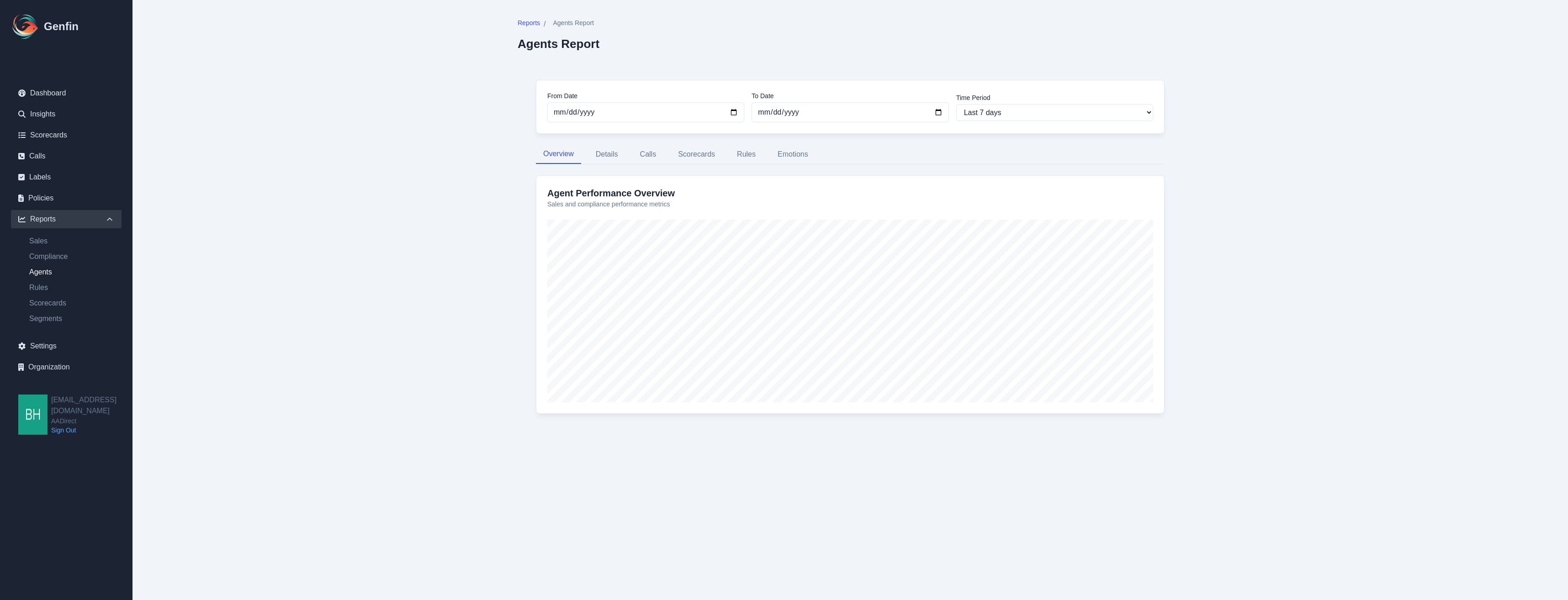
click at [582, 23] on span "Agents Report" at bounding box center [573, 23] width 41 height 9
click at [527, 19] on span "Reports" at bounding box center [528, 23] width 23 height 9
click at [59, 256] on link "Compliance" at bounding box center [72, 257] width 100 height 11
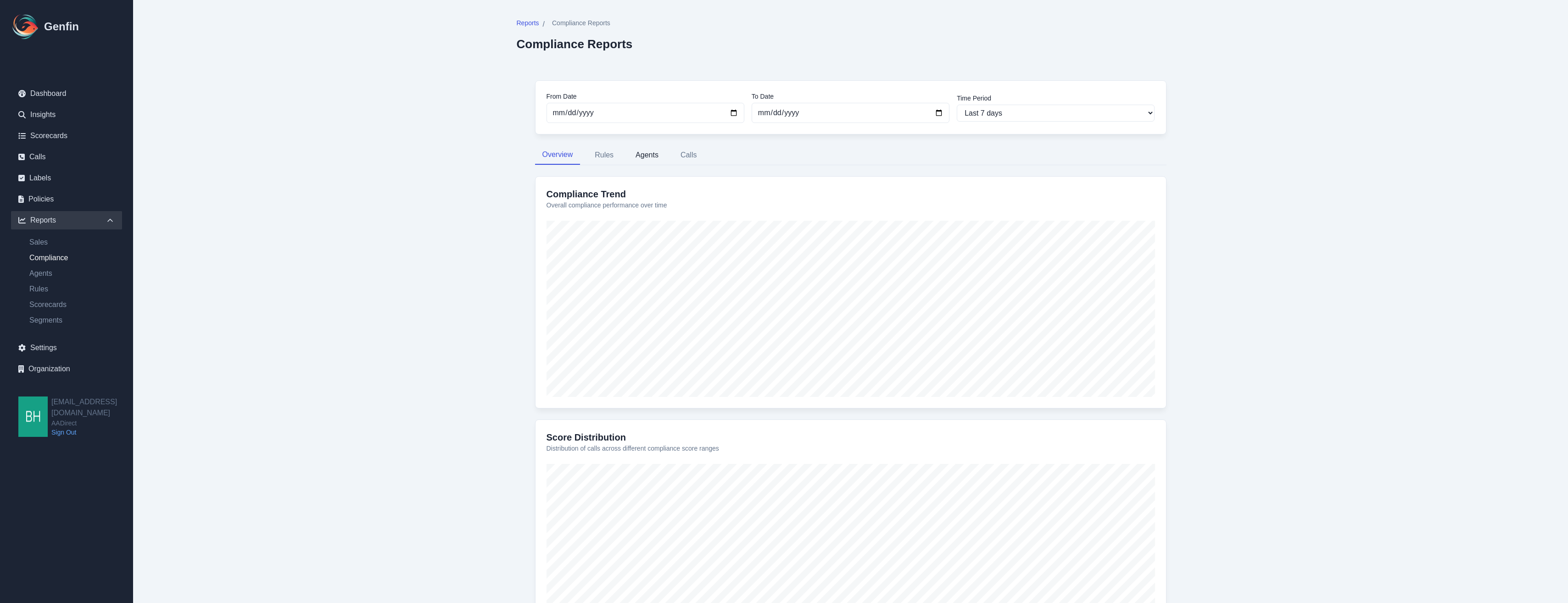
click at [646, 154] on button "Agents" at bounding box center [647, 155] width 38 height 20
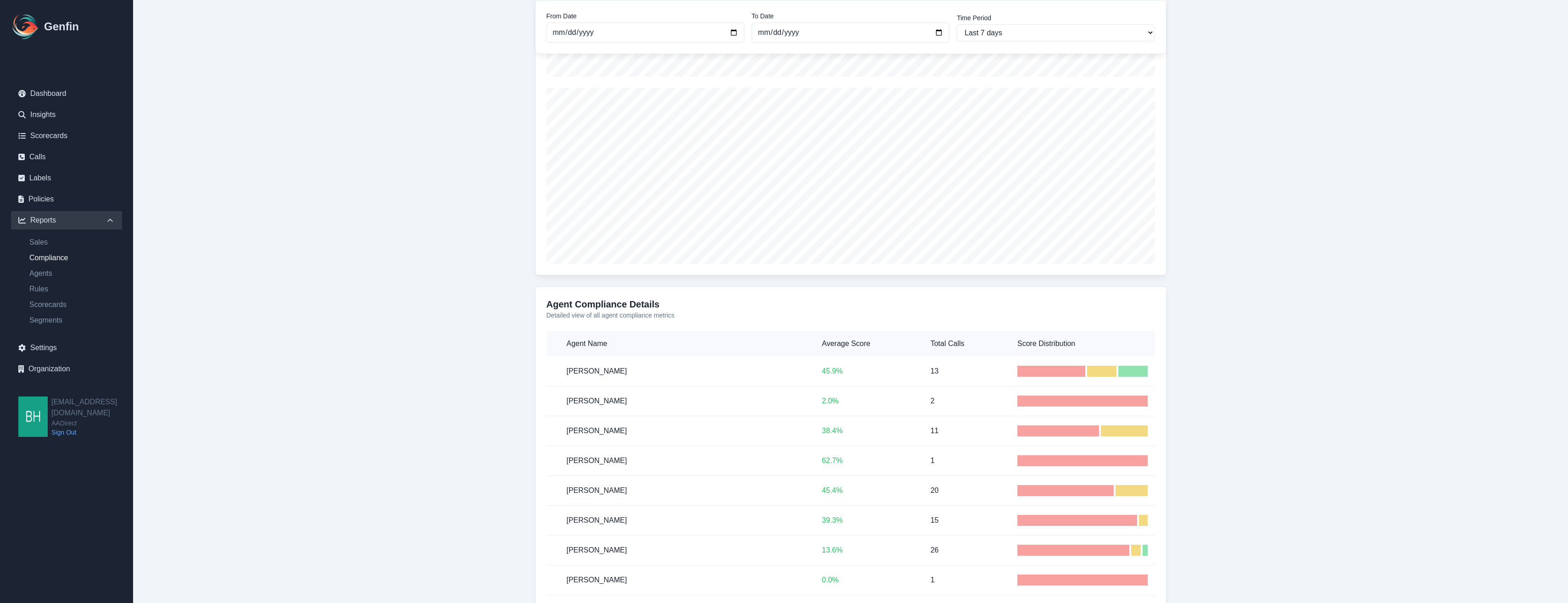
scroll to position [335, 0]
